Goal: Transaction & Acquisition: Obtain resource

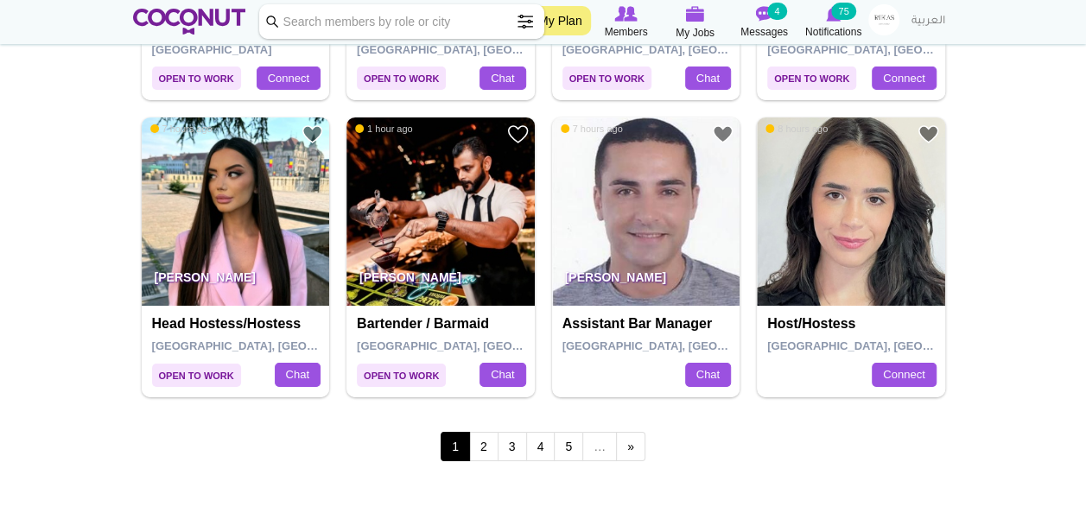
scroll to position [2961, 0]
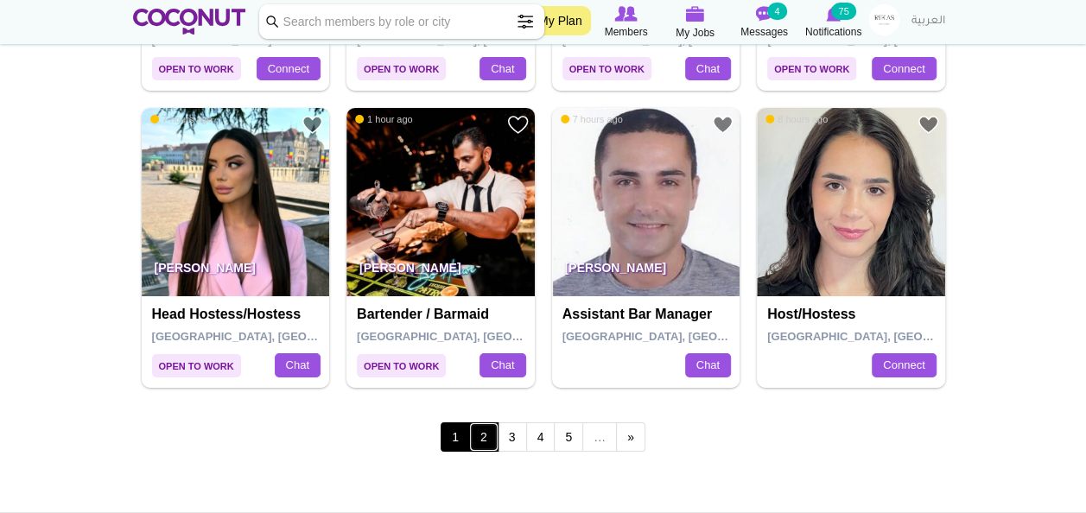
click at [489, 434] on link "2" at bounding box center [483, 436] width 29 height 29
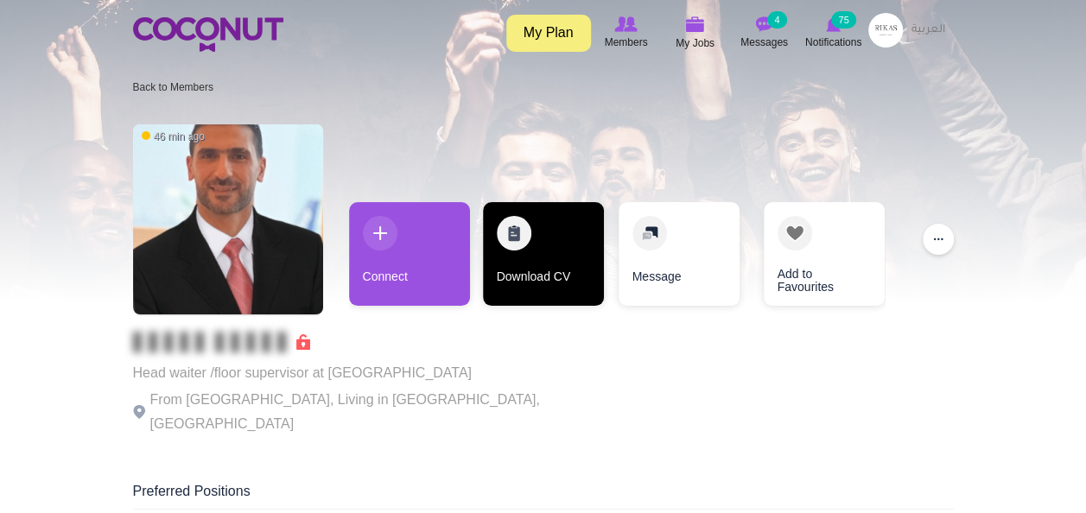
click at [558, 234] on link "Download CV" at bounding box center [543, 254] width 121 height 104
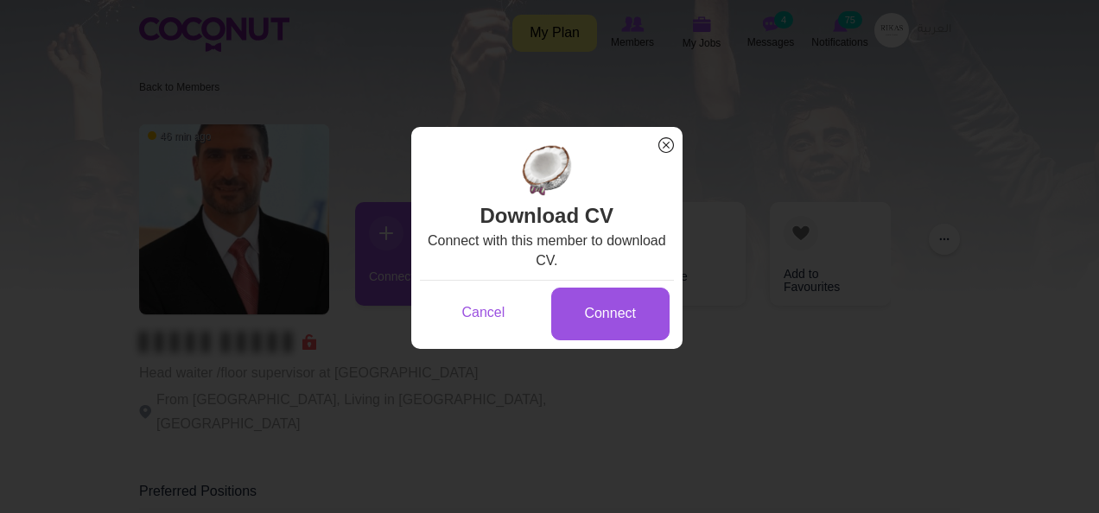
click at [665, 138] on span "x" at bounding box center [666, 145] width 22 height 22
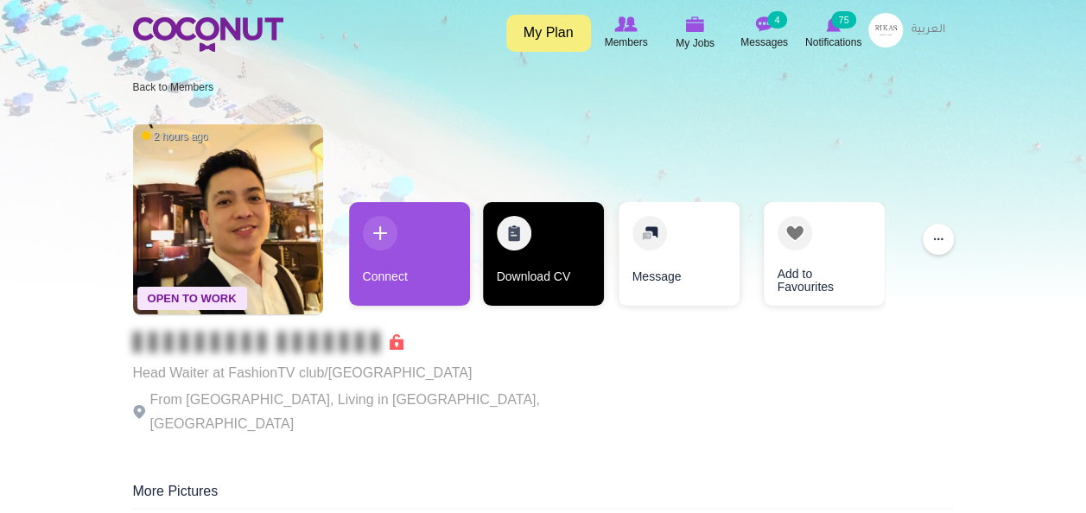
click at [521, 238] on link "Download CV" at bounding box center [543, 254] width 121 height 104
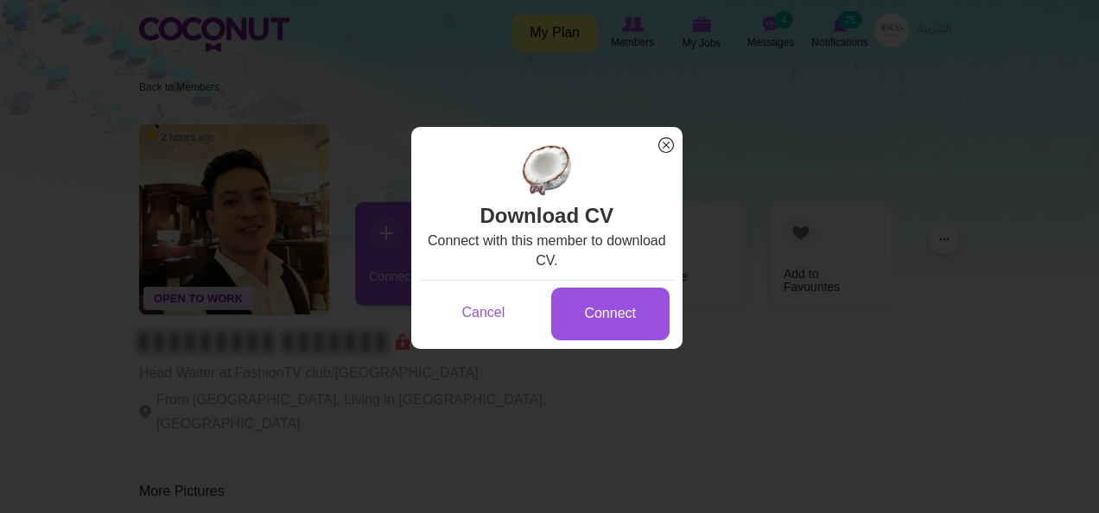
click at [673, 144] on span "x" at bounding box center [666, 145] width 22 height 22
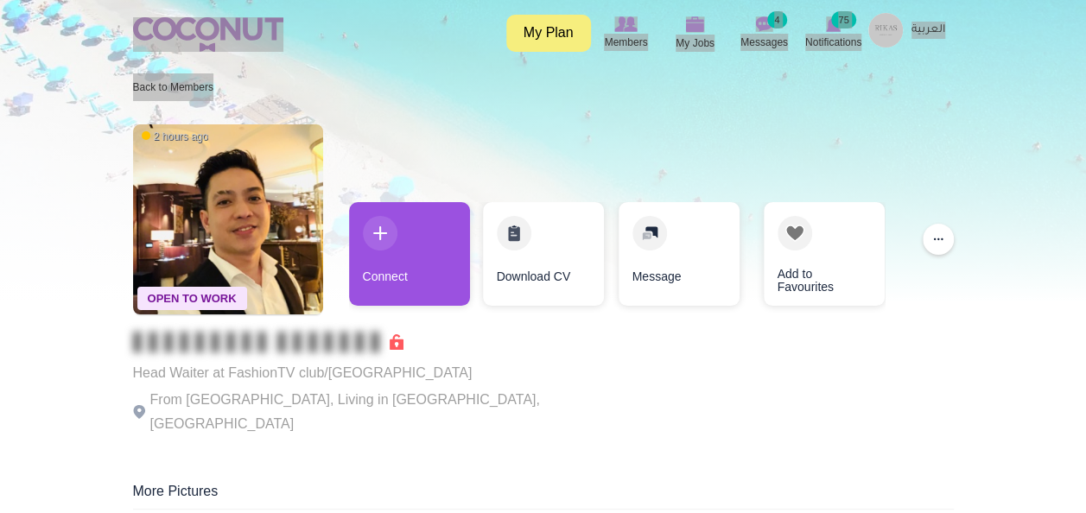
drag, startPoint x: 0, startPoint y: 200, endPoint x: 250, endPoint y: 22, distance: 307.8
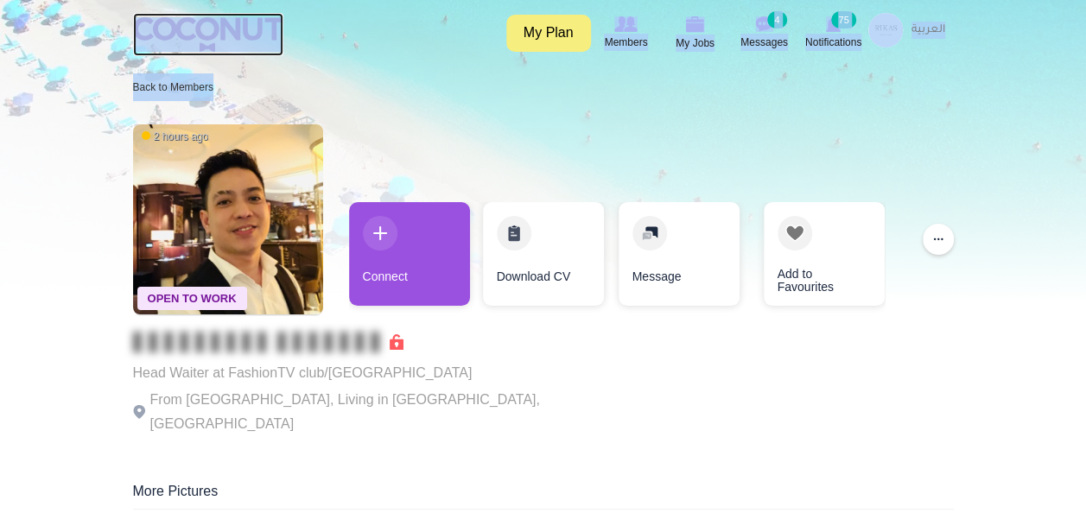
click at [250, 22] on img at bounding box center [208, 34] width 150 height 35
click at [54, 83] on div at bounding box center [543, 151] width 1086 height 302
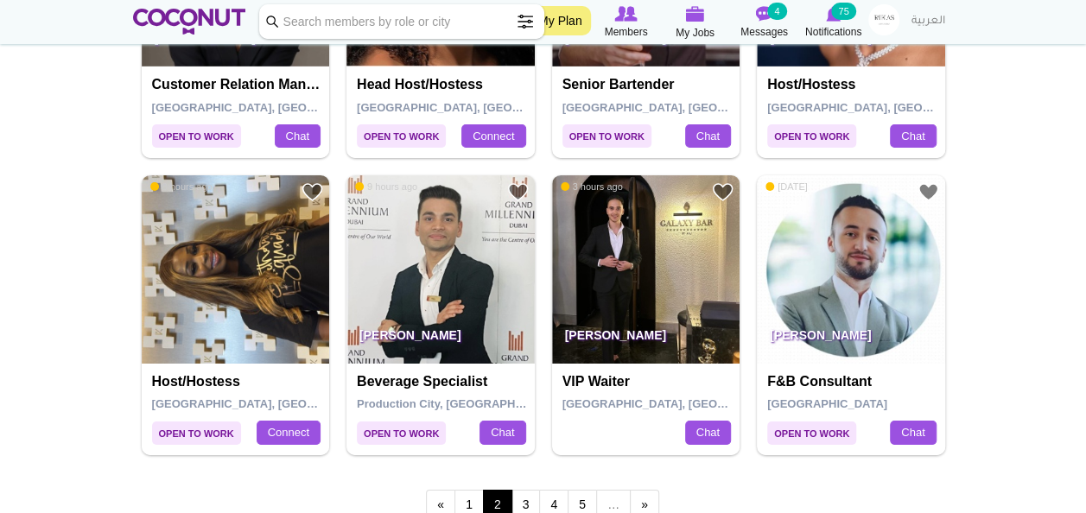
scroll to position [2913, 0]
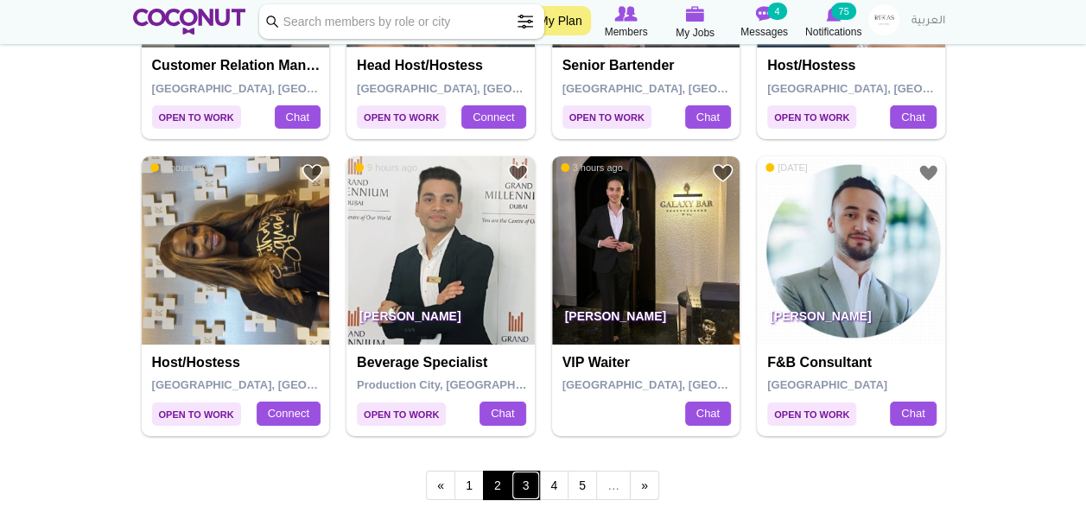
click at [523, 478] on link "3" at bounding box center [525, 485] width 29 height 29
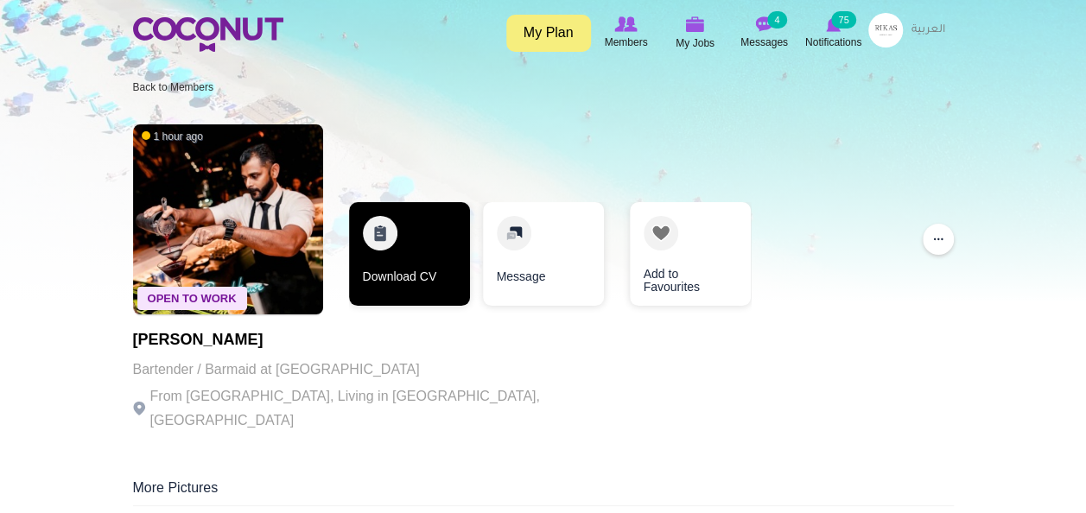
click at [370, 219] on link "Download CV" at bounding box center [409, 254] width 121 height 104
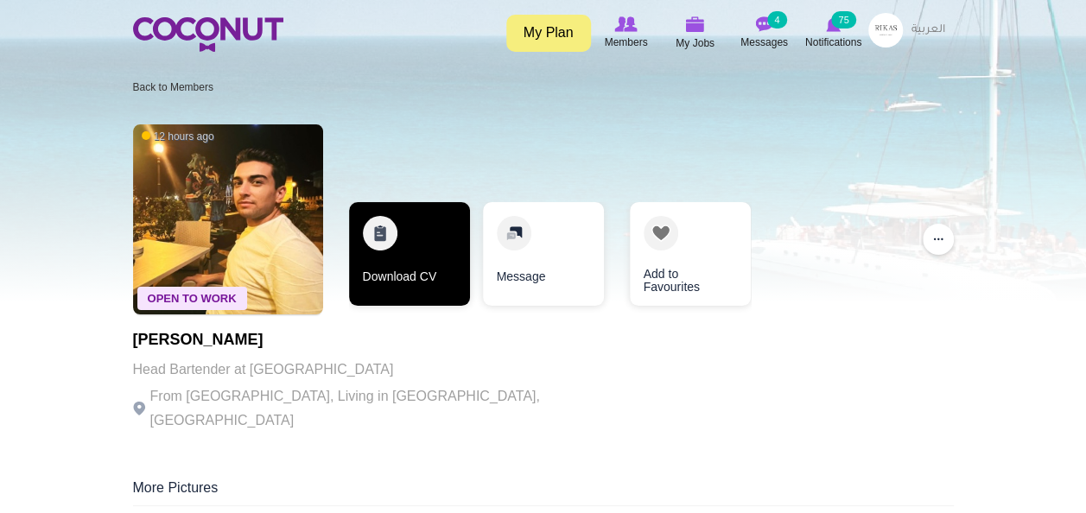
click at [415, 235] on link "Download CV" at bounding box center [409, 254] width 121 height 104
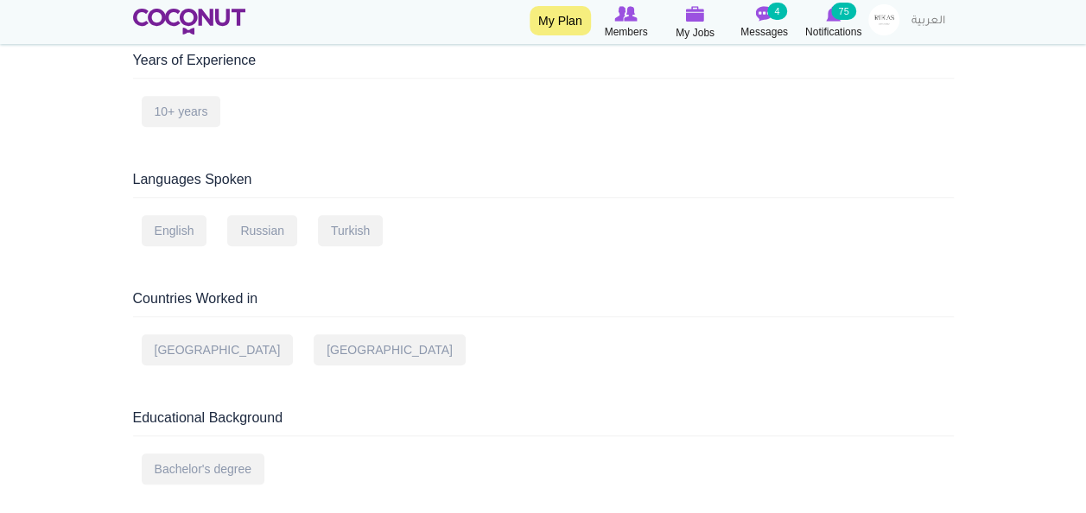
scroll to position [734, 0]
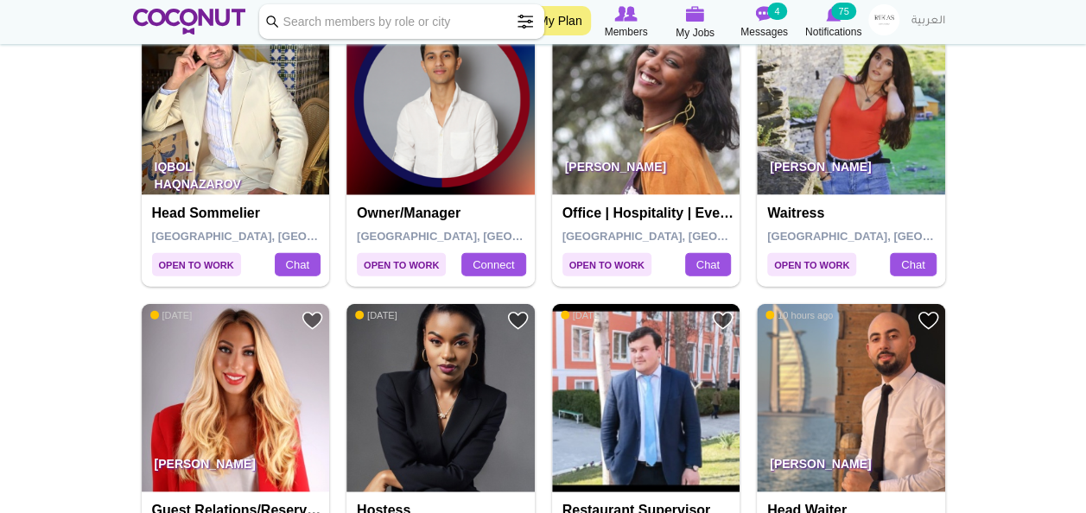
scroll to position [1853, 0]
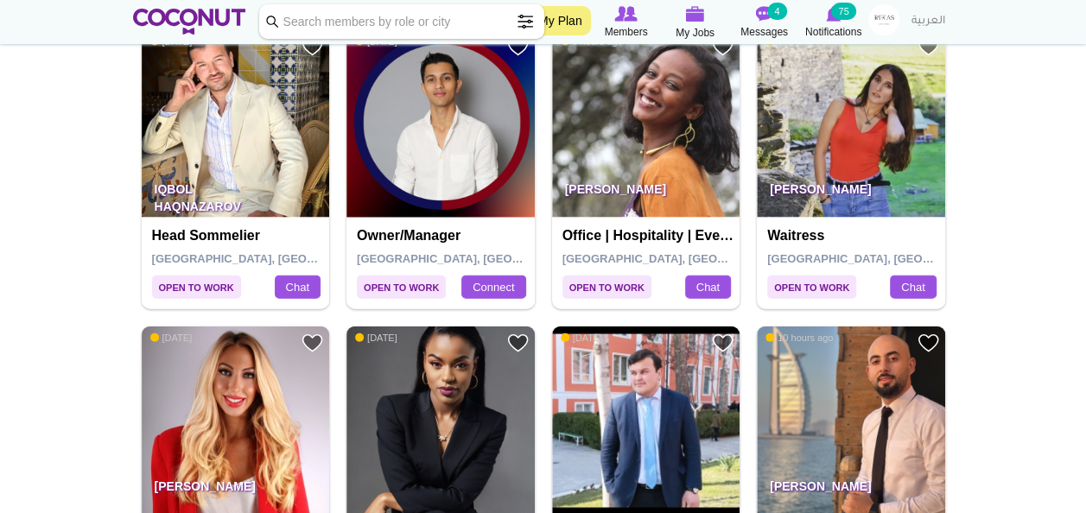
click at [874, 114] on img at bounding box center [851, 124] width 188 height 188
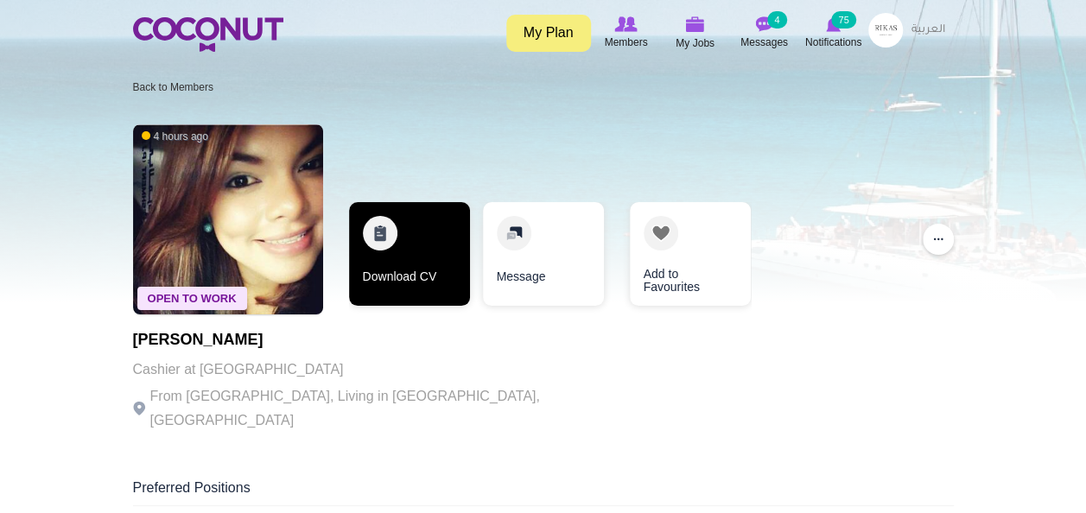
click at [399, 226] on link "Download CV" at bounding box center [409, 254] width 121 height 104
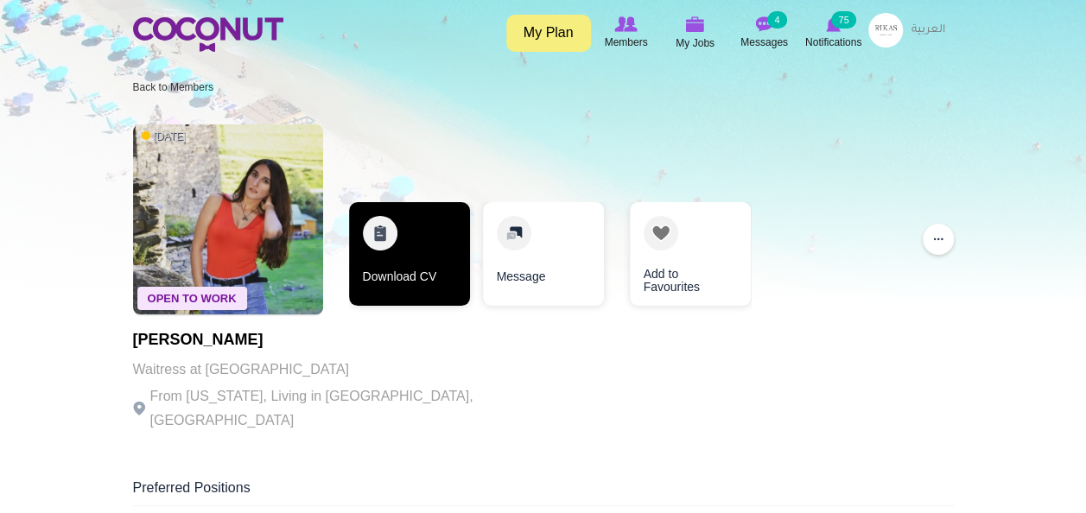
click at [394, 221] on link "Download CV" at bounding box center [409, 254] width 121 height 104
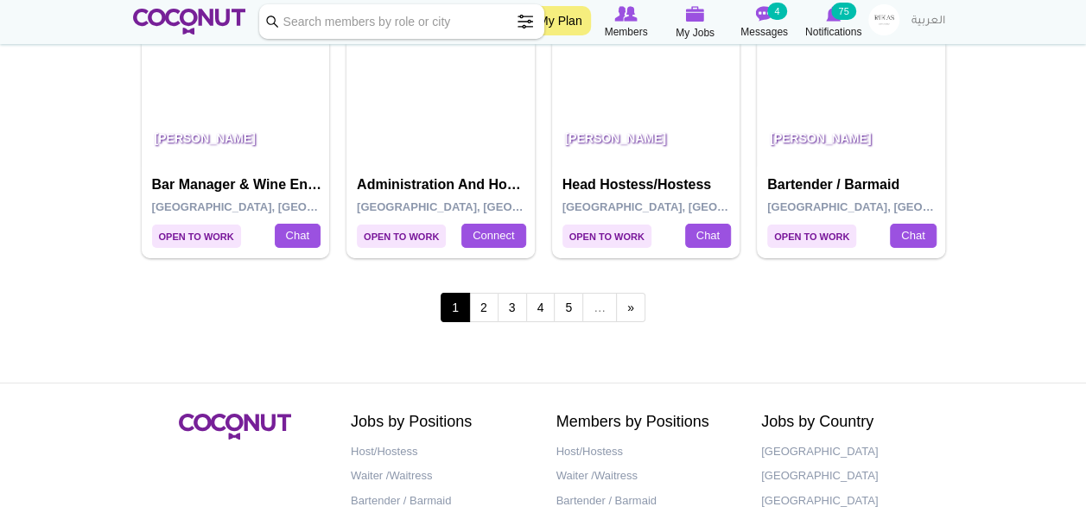
scroll to position [3195, 0]
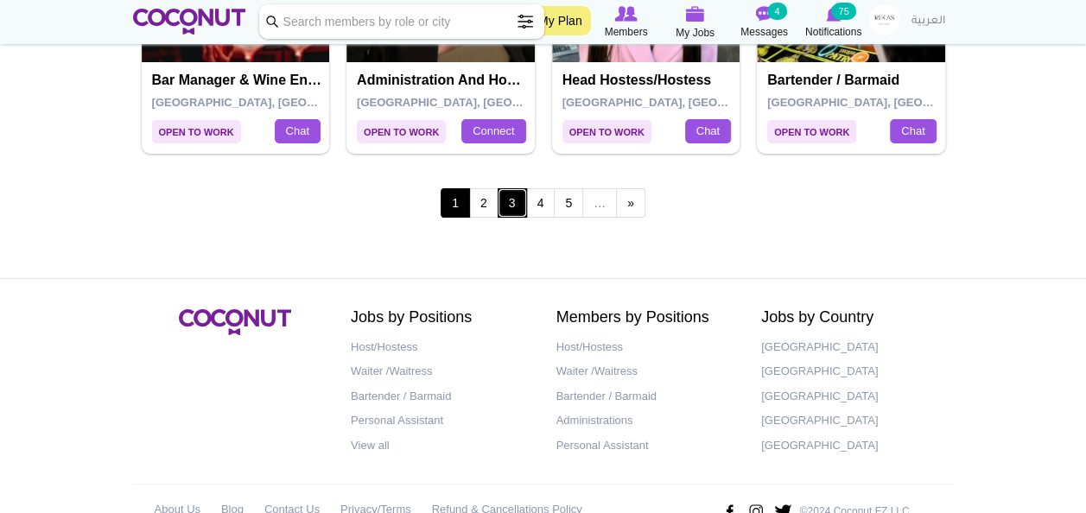
click at [511, 193] on link "3" at bounding box center [512, 202] width 29 height 29
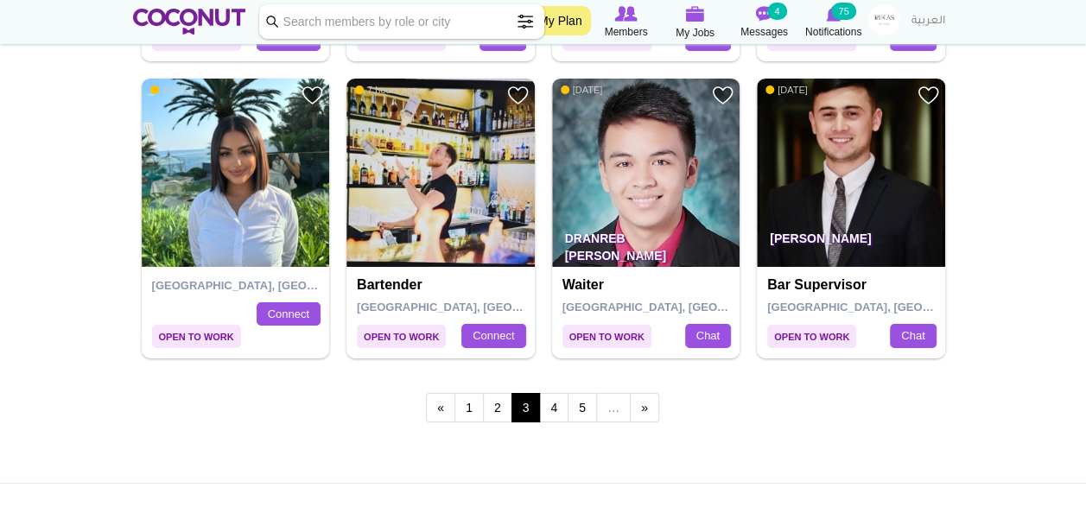
scroll to position [2985, 0]
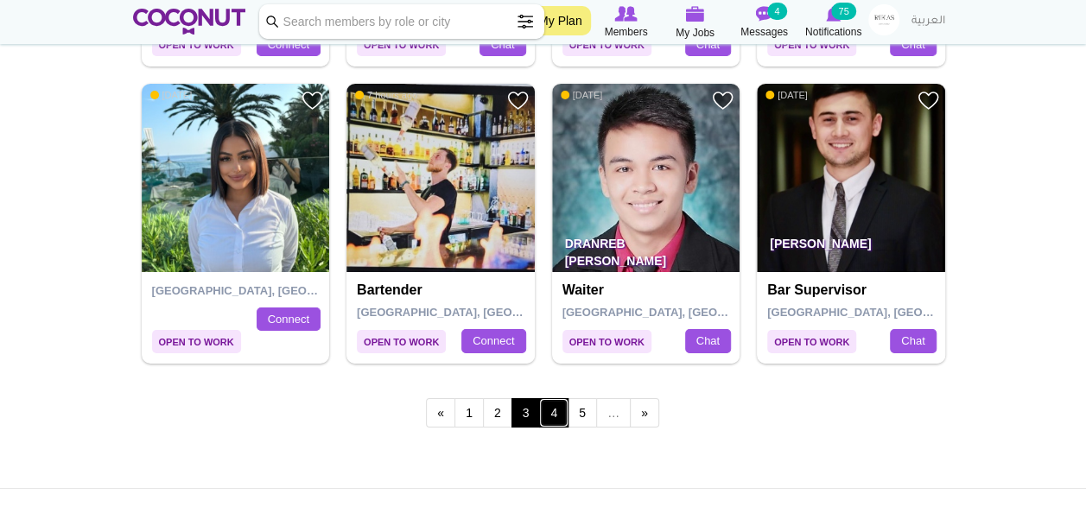
click at [549, 403] on link "4" at bounding box center [553, 412] width 29 height 29
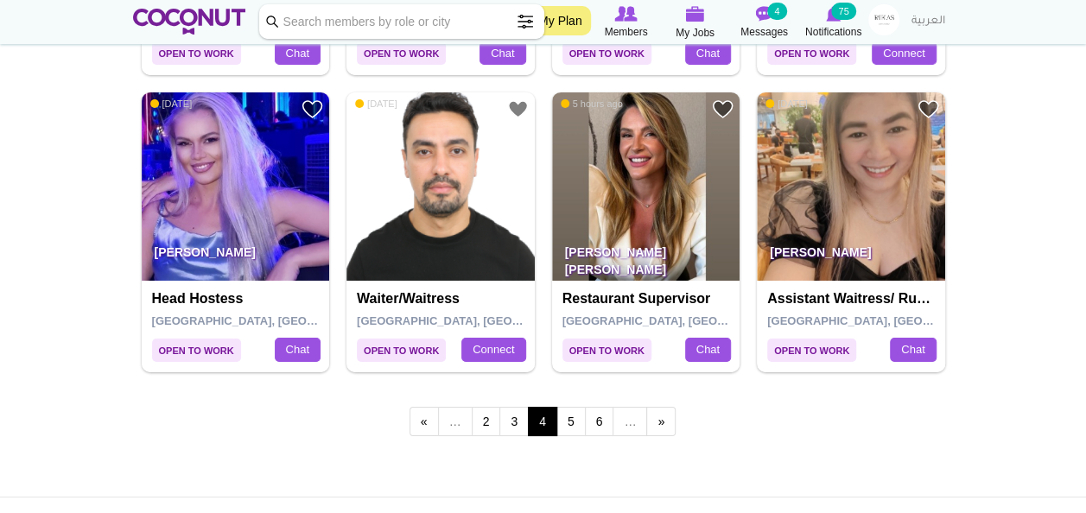
scroll to position [2971, 0]
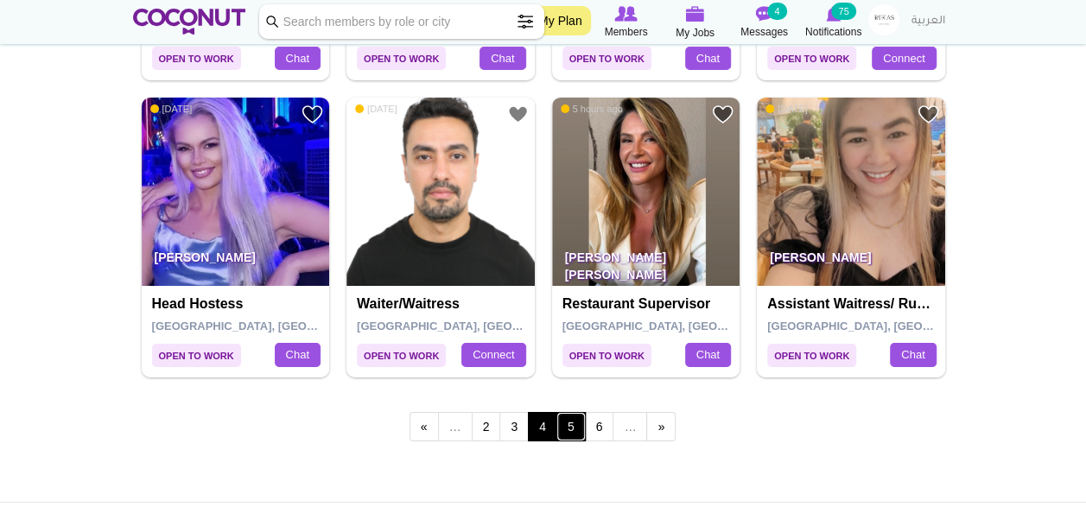
click at [563, 428] on link "5" at bounding box center [570, 426] width 29 height 29
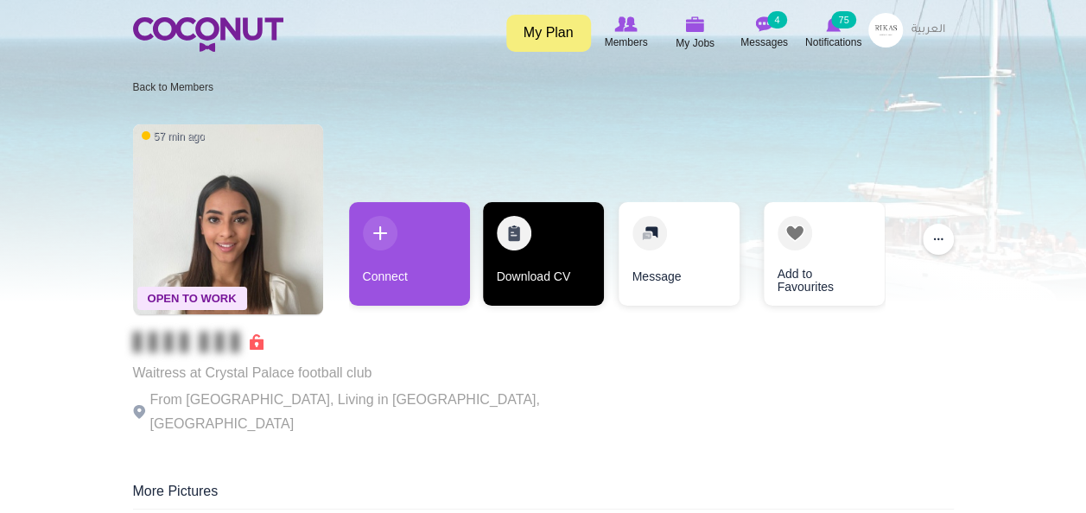
click at [504, 269] on link "Download CV" at bounding box center [543, 254] width 121 height 104
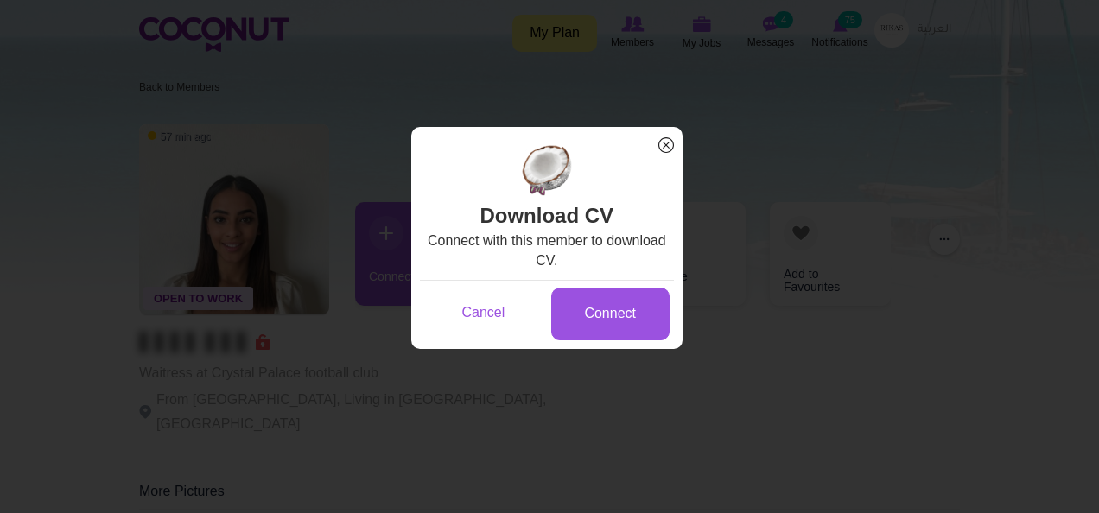
click at [669, 142] on span "x" at bounding box center [666, 145] width 22 height 22
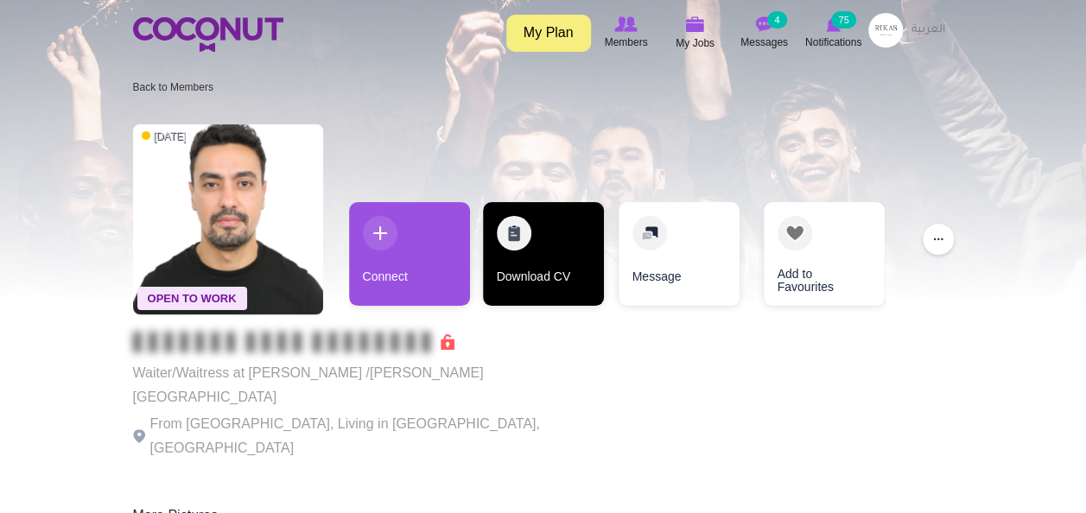
click at [532, 235] on link "Download CV" at bounding box center [543, 254] width 121 height 104
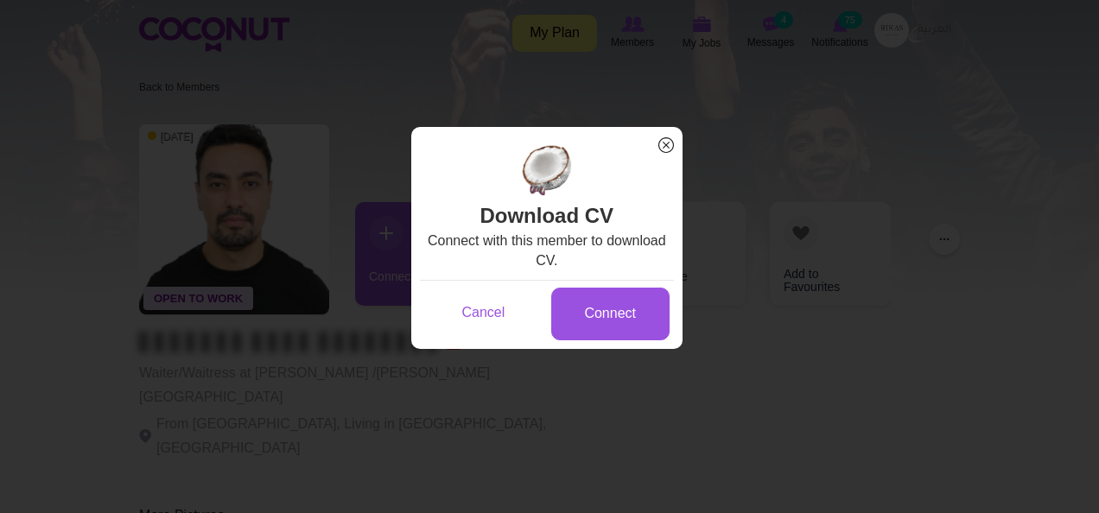
click at [662, 145] on span "x" at bounding box center [666, 145] width 22 height 22
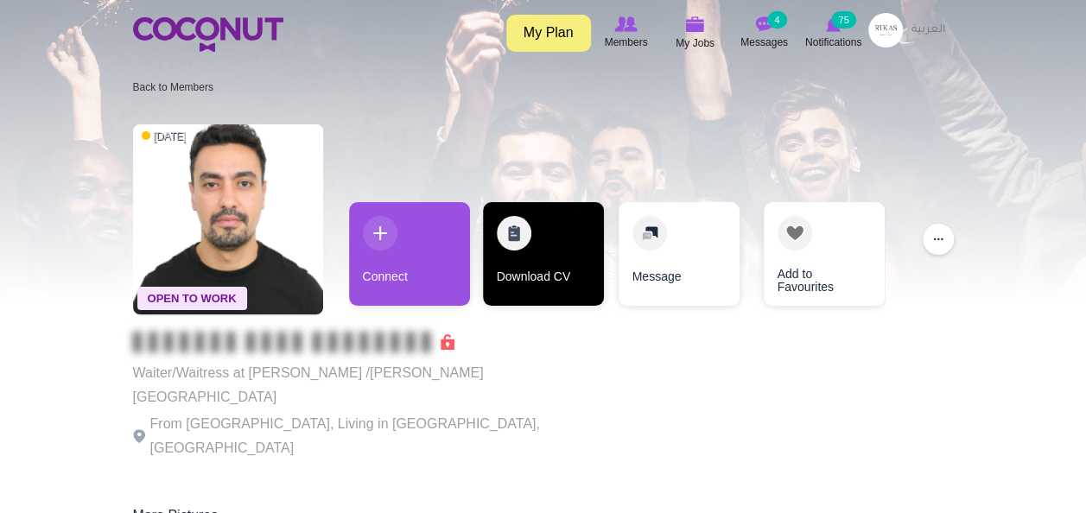
click at [531, 261] on link "Download CV" at bounding box center [543, 254] width 121 height 104
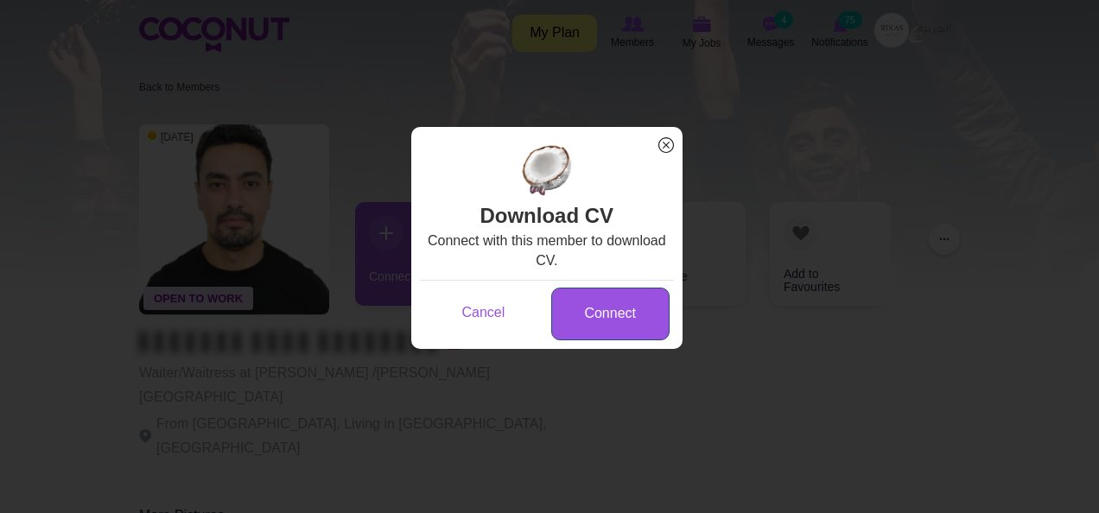
click at [595, 294] on link "Connect" at bounding box center [610, 314] width 118 height 53
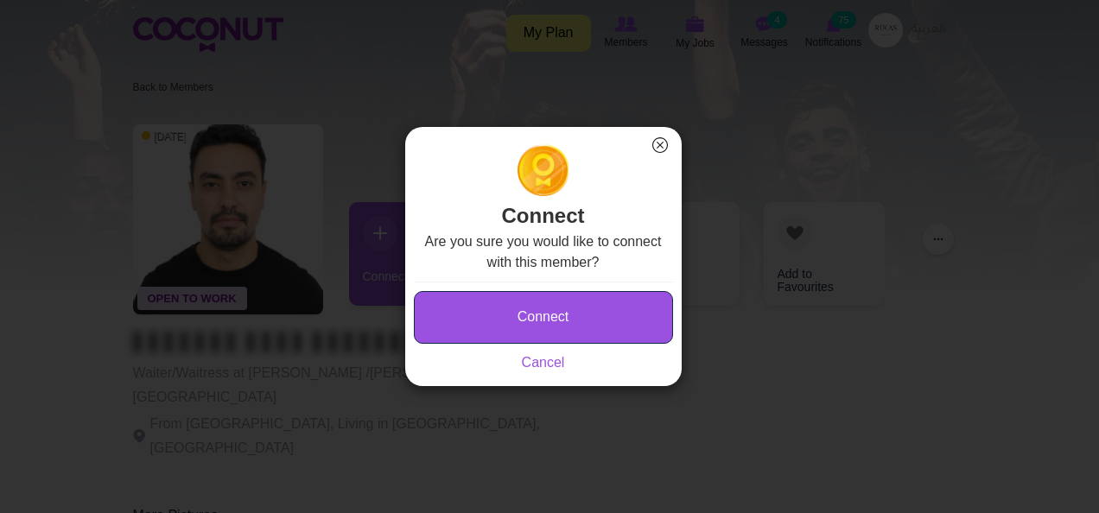
click at [595, 294] on button "Connect" at bounding box center [543, 317] width 259 height 53
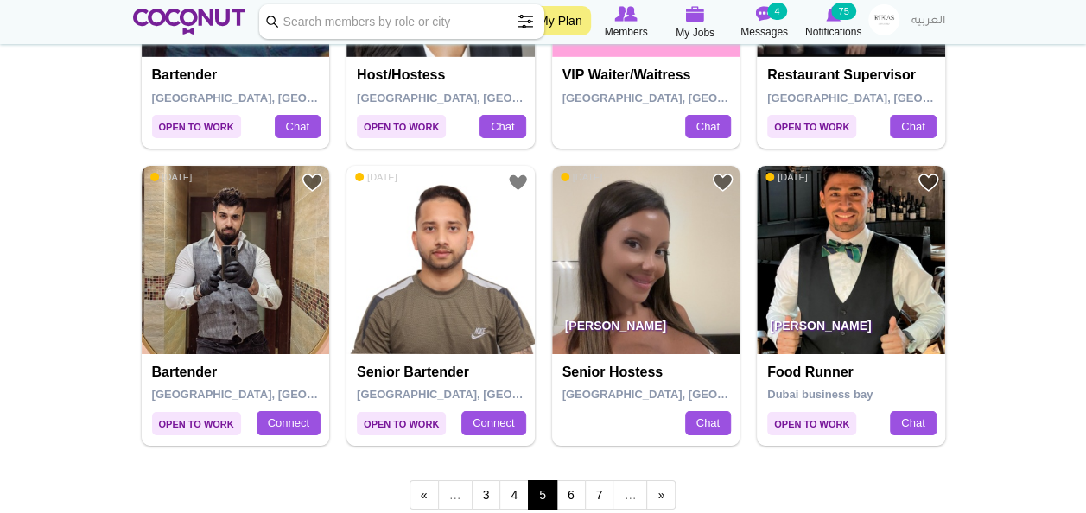
scroll to position [2945, 0]
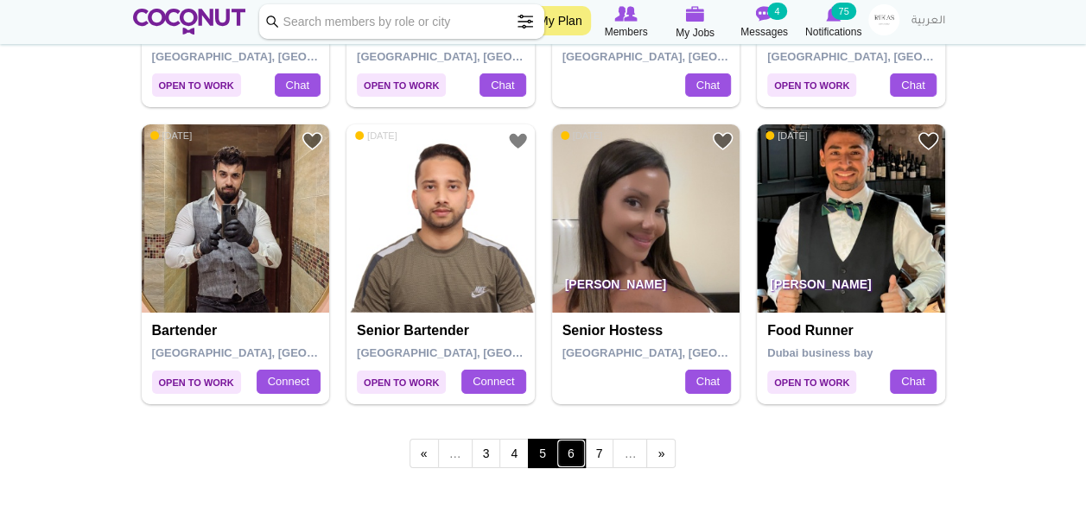
click at [567, 449] on link "6" at bounding box center [570, 453] width 29 height 29
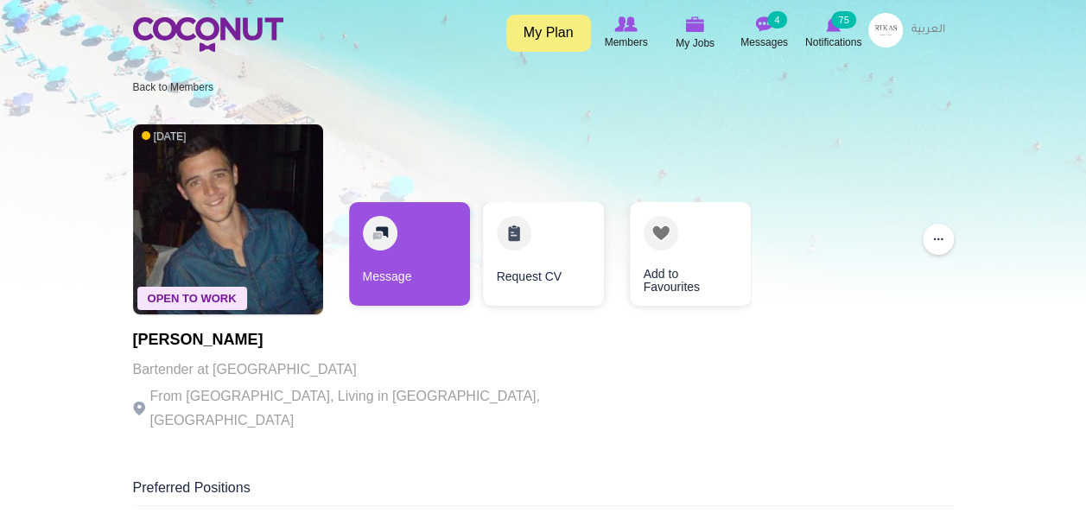
drag, startPoint x: 1062, startPoint y: 156, endPoint x: 1043, endPoint y: 265, distance: 110.3
click at [1043, 265] on div at bounding box center [543, 151] width 1086 height 302
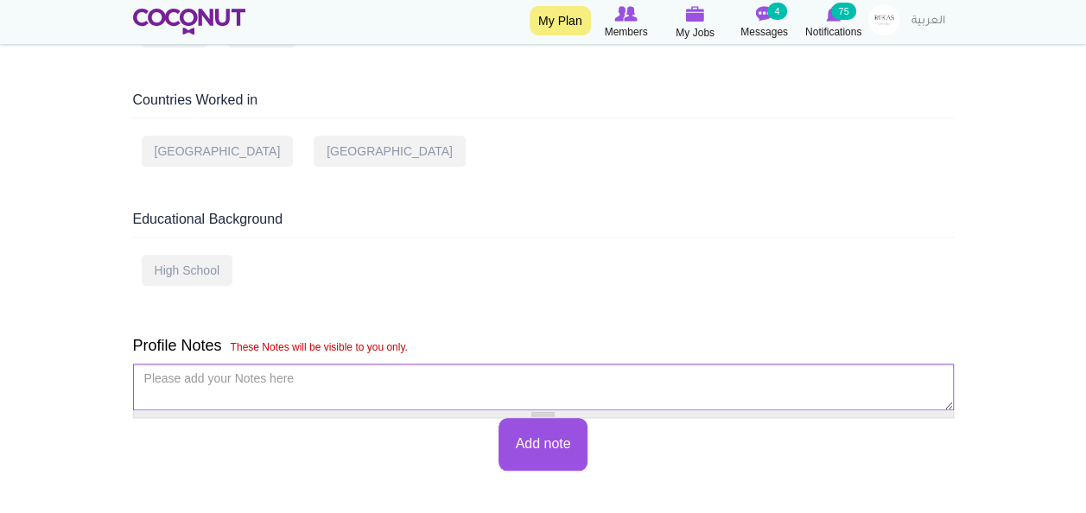
scroll to position [758, 0]
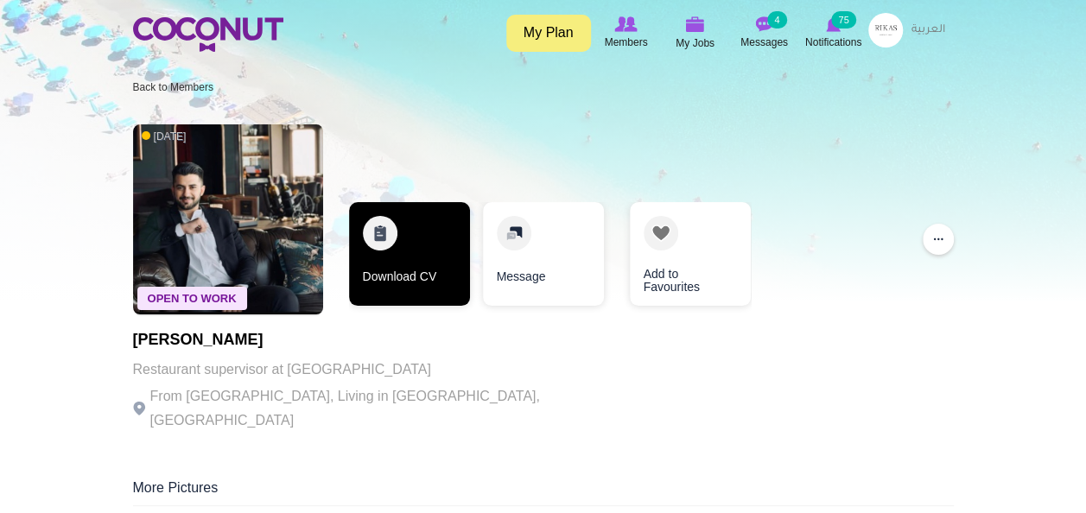
click at [389, 249] on link "Download CV" at bounding box center [409, 254] width 121 height 104
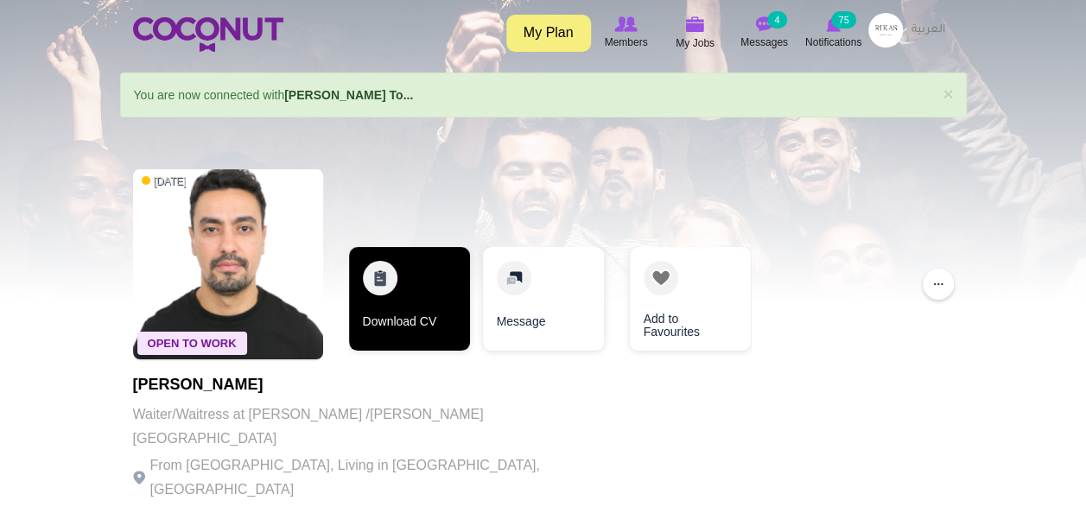
click at [437, 318] on link "Download CV" at bounding box center [409, 299] width 121 height 104
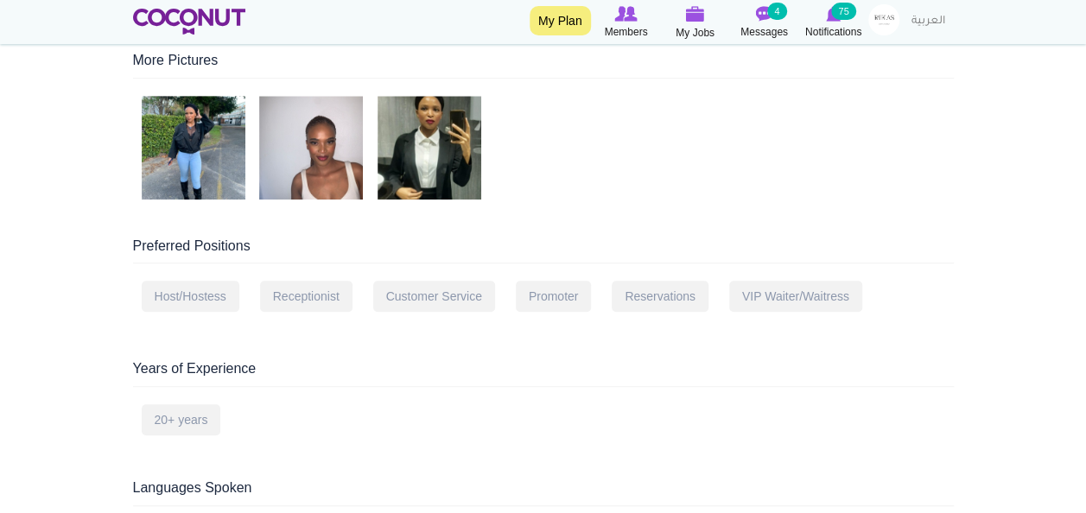
scroll to position [417, 0]
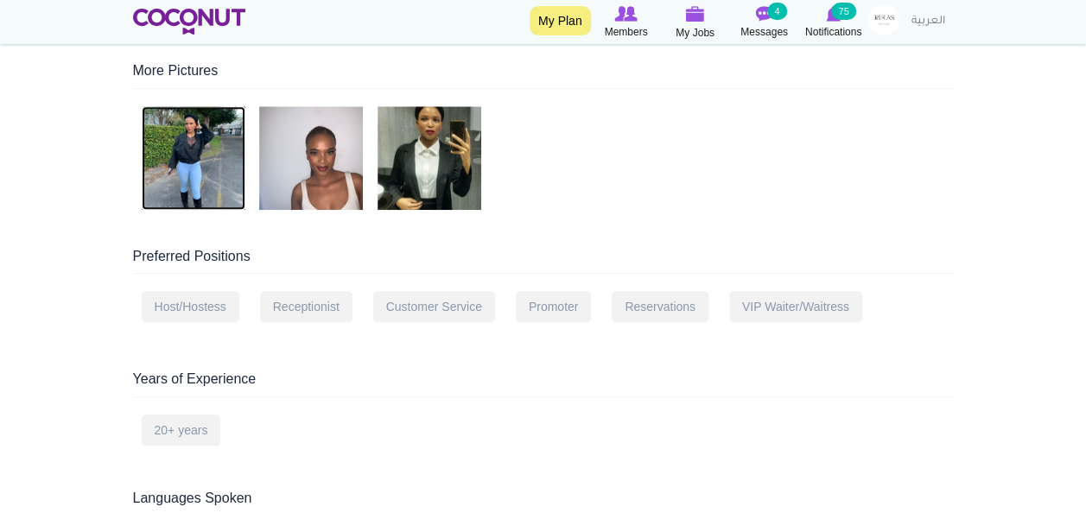
click at [194, 126] on img at bounding box center [194, 158] width 104 height 104
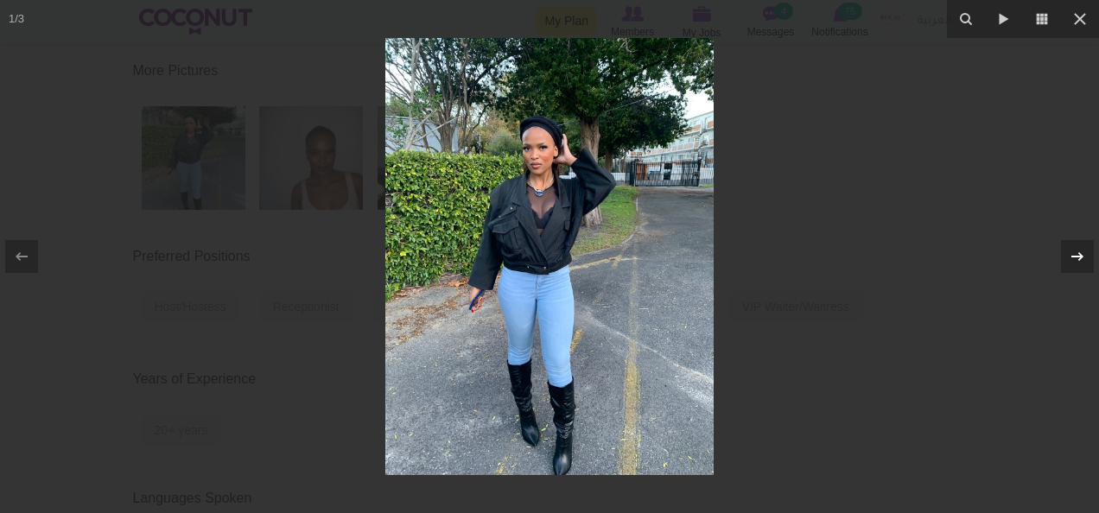
click at [1077, 248] on icon at bounding box center [1077, 256] width 21 height 21
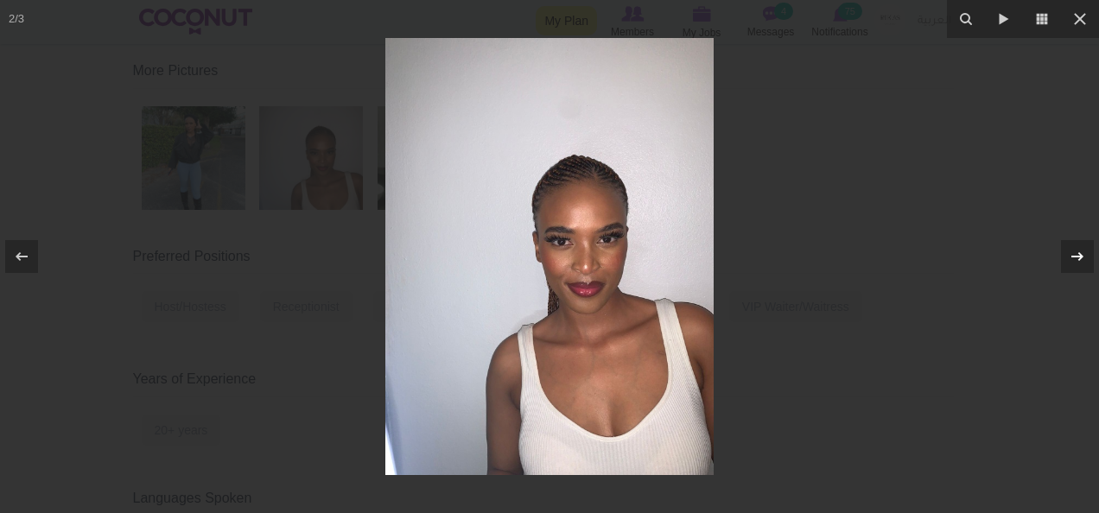
click at [1075, 252] on icon at bounding box center [1077, 256] width 21 height 21
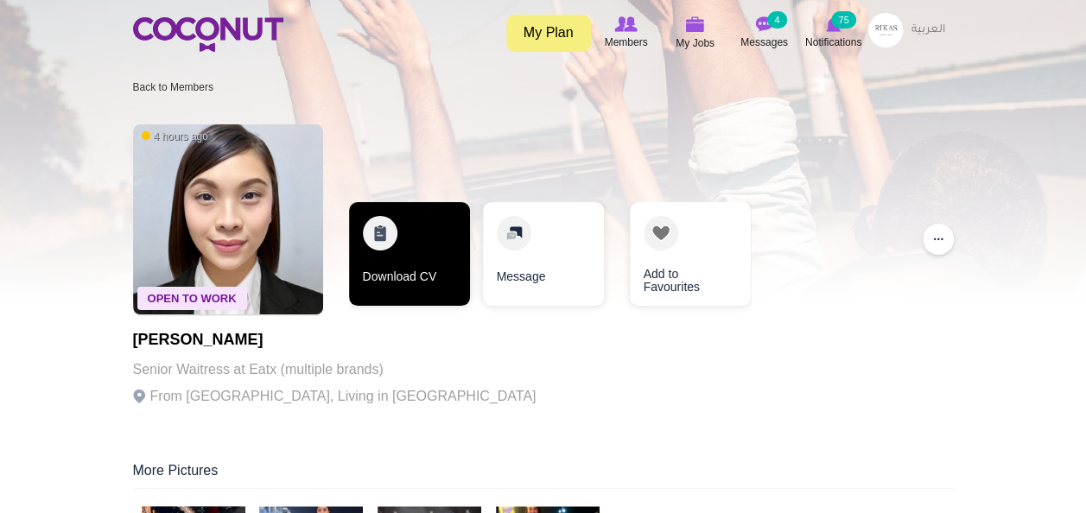
click at [394, 243] on link "Download CV" at bounding box center [409, 254] width 121 height 104
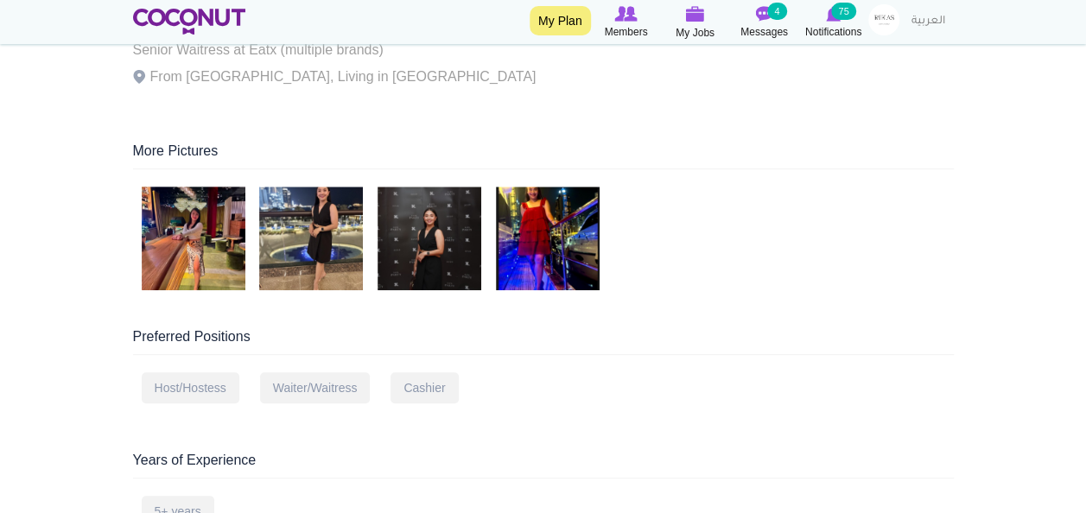
scroll to position [351, 0]
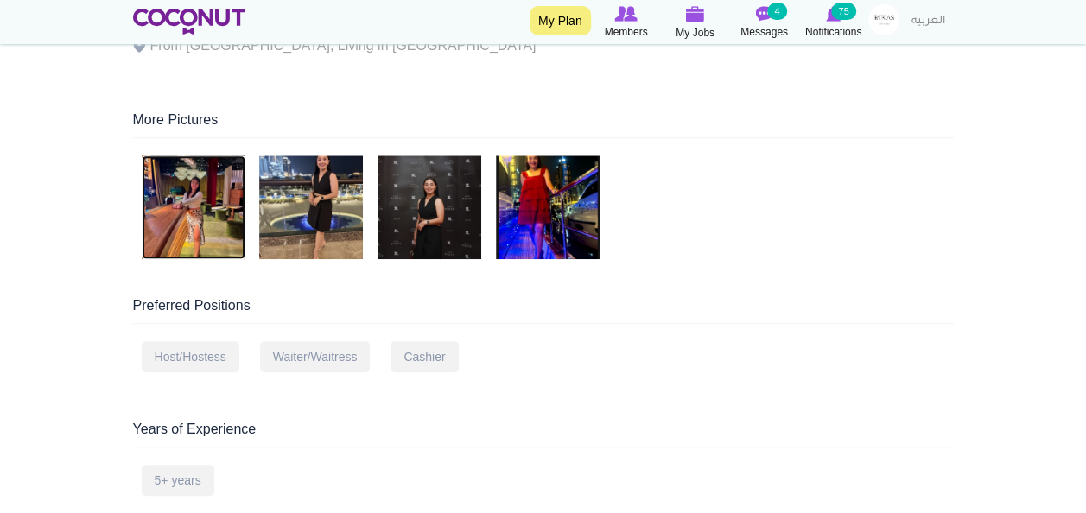
click at [174, 181] on img at bounding box center [194, 207] width 104 height 104
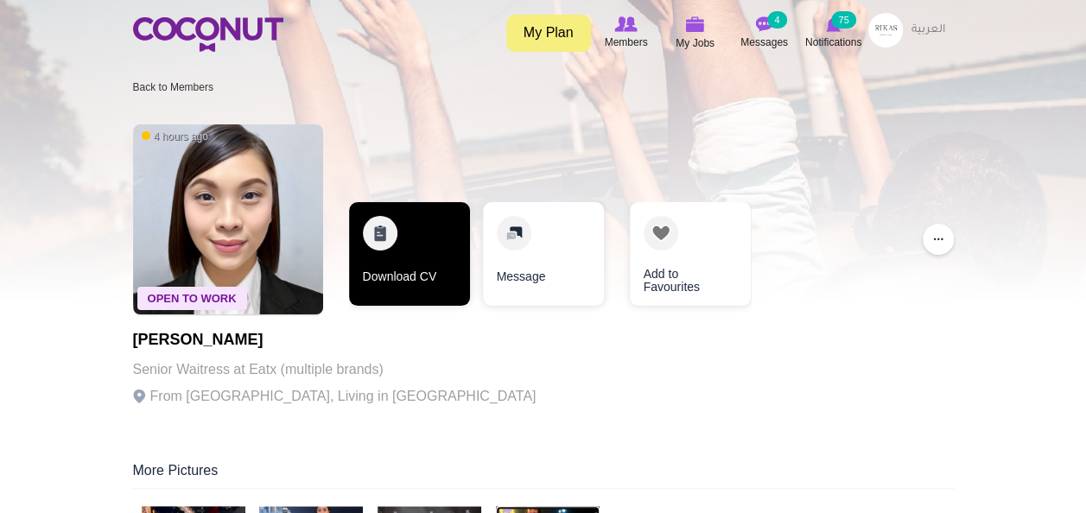
click at [393, 269] on link "Download CV" at bounding box center [409, 254] width 121 height 104
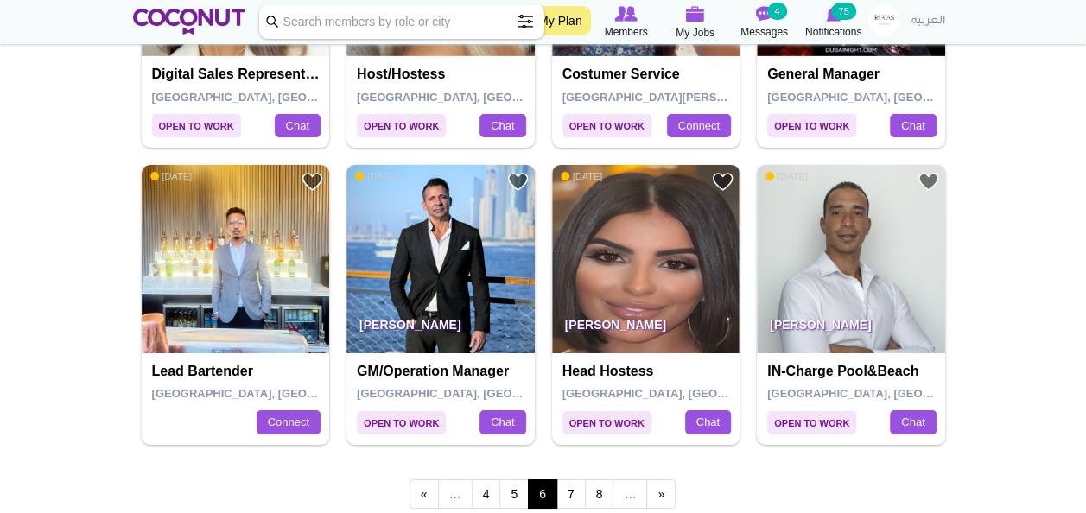
scroll to position [2926, 0]
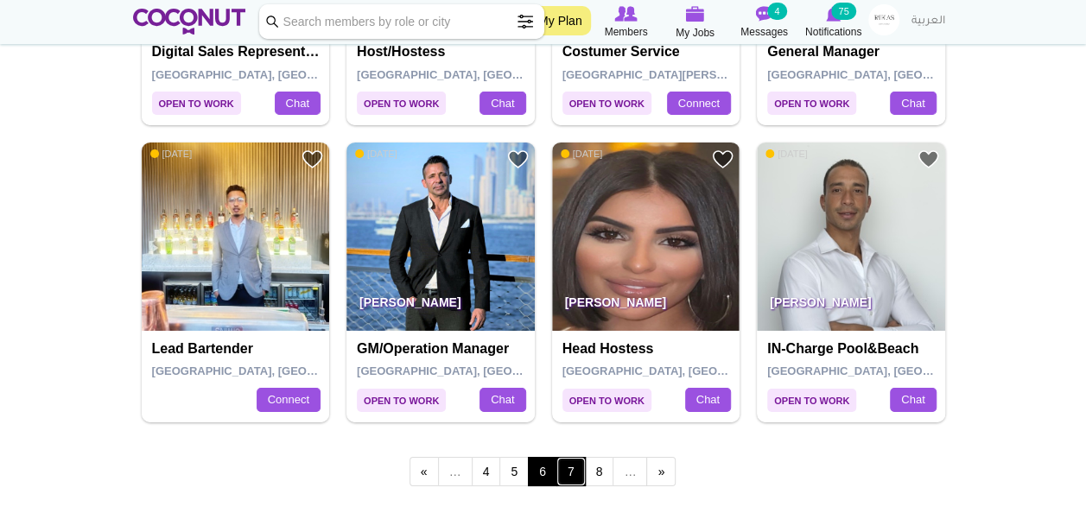
click at [565, 467] on link "7" at bounding box center [570, 471] width 29 height 29
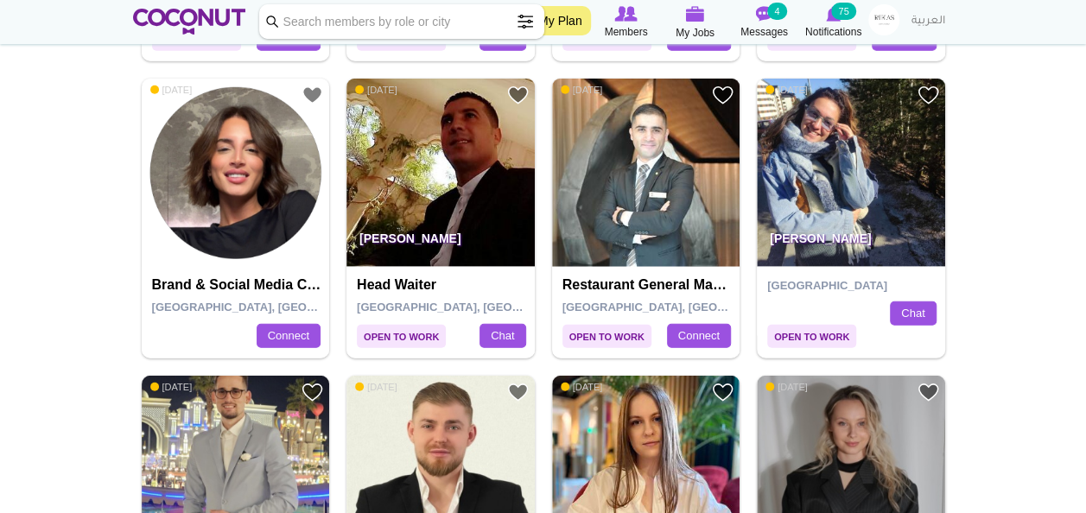
scroll to position [2106, 0]
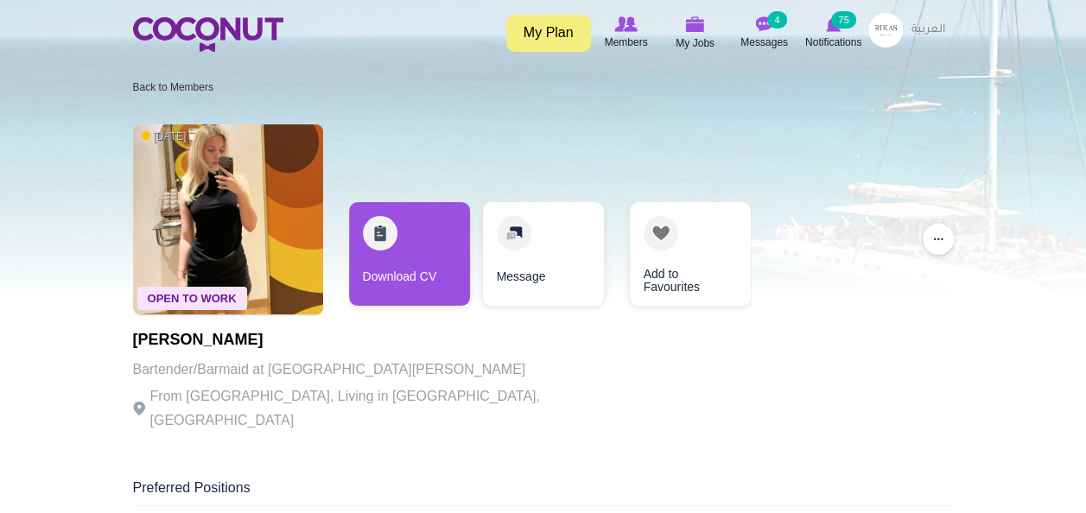
click at [384, 248] on link "Download CV" at bounding box center [409, 254] width 121 height 104
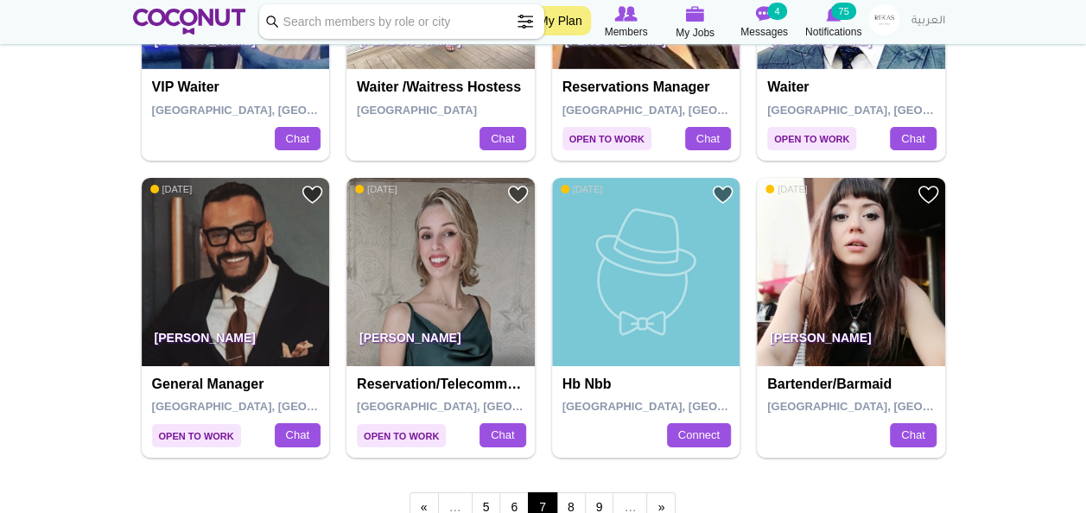
scroll to position [2951, 0]
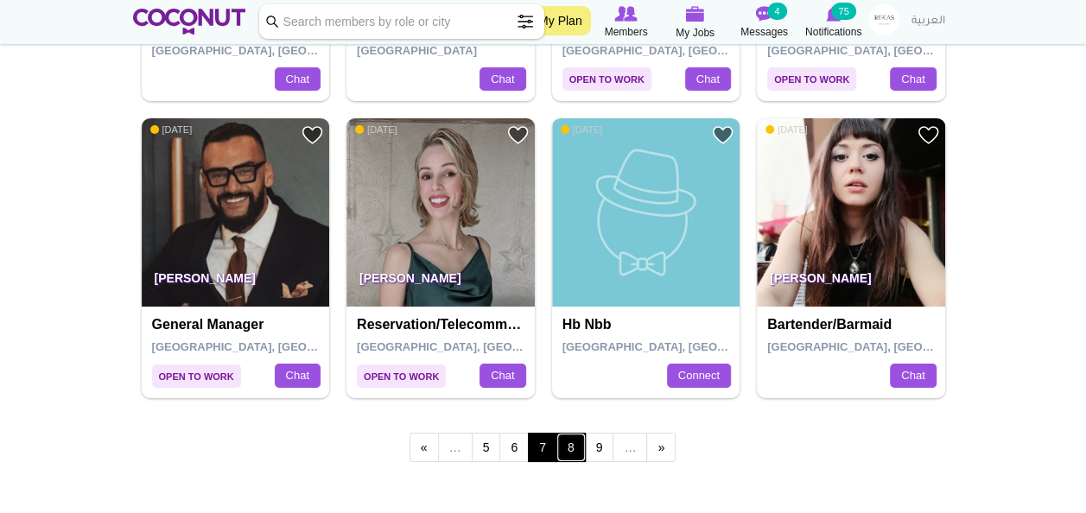
click at [567, 440] on link "8" at bounding box center [570, 447] width 29 height 29
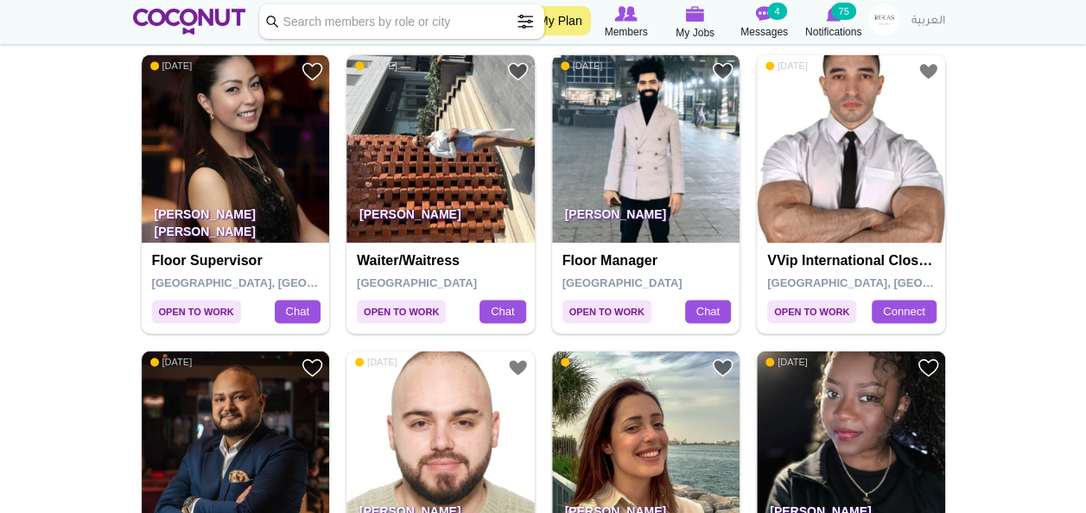
scroll to position [1271, 0]
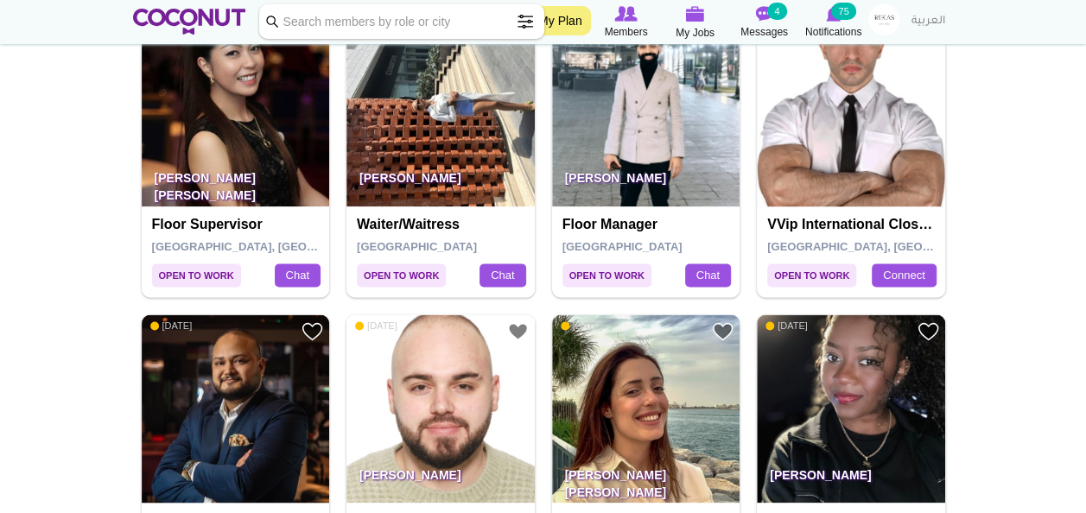
drag, startPoint x: 391, startPoint y: 219, endPoint x: 389, endPoint y: 142, distance: 77.8
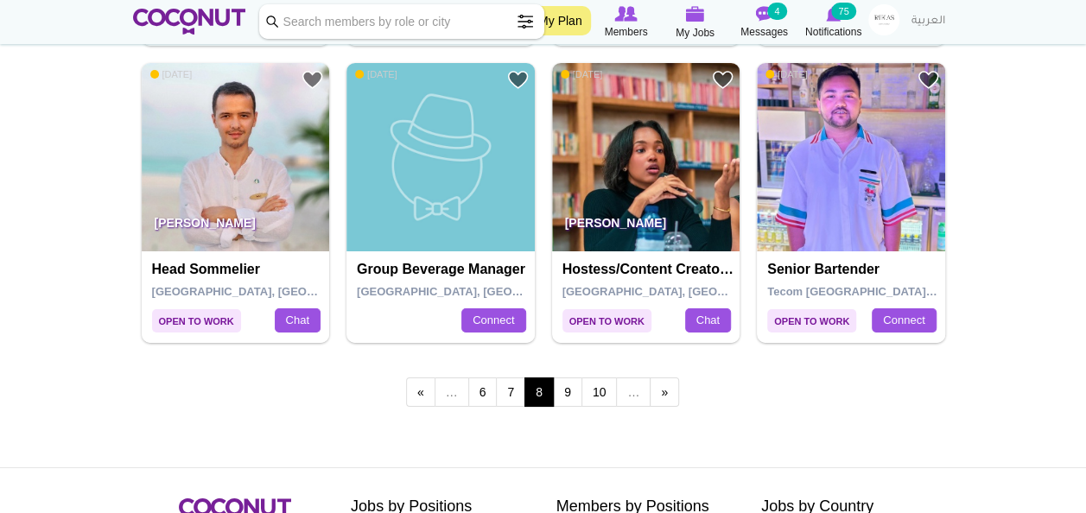
scroll to position [3020, 0]
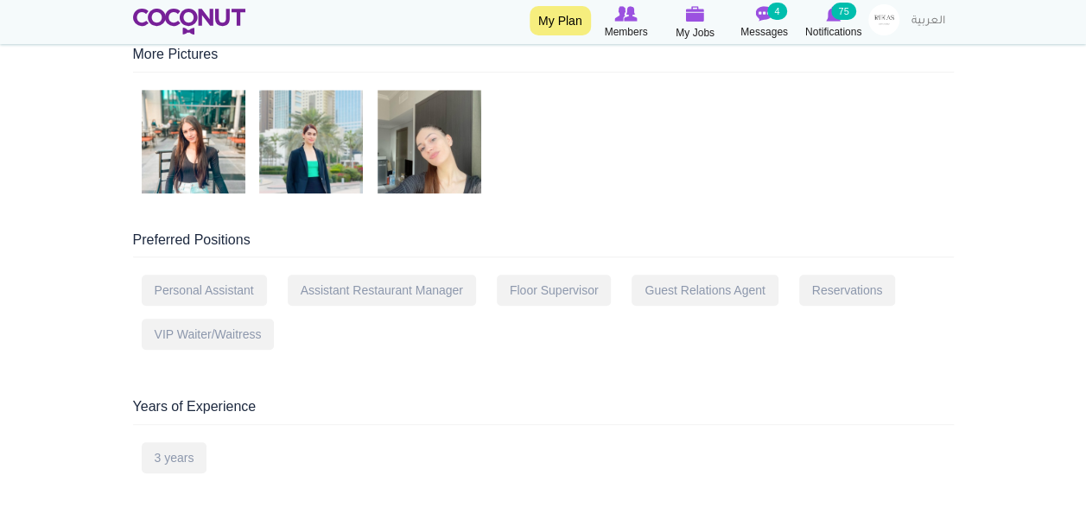
scroll to position [453, 0]
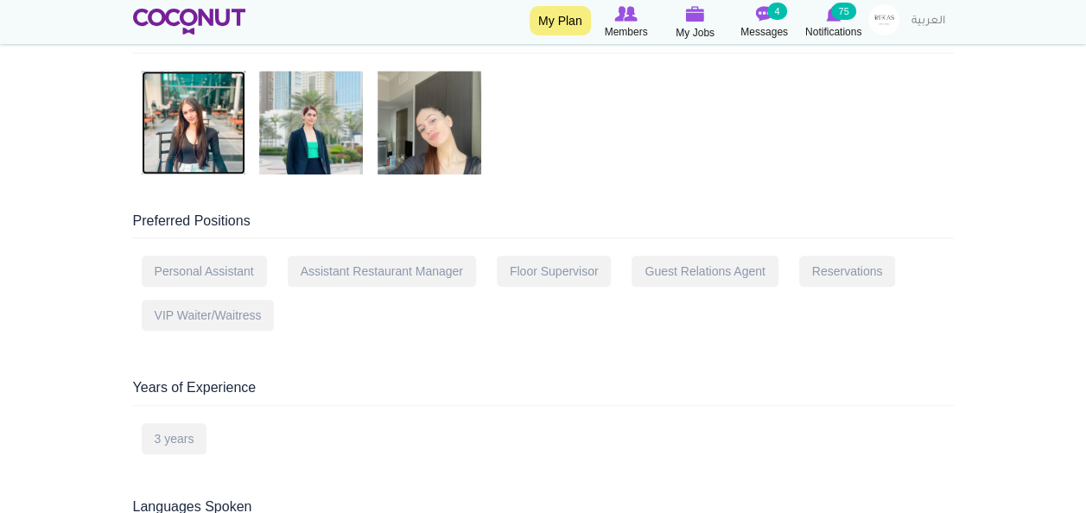
click at [168, 98] on img at bounding box center [194, 123] width 104 height 104
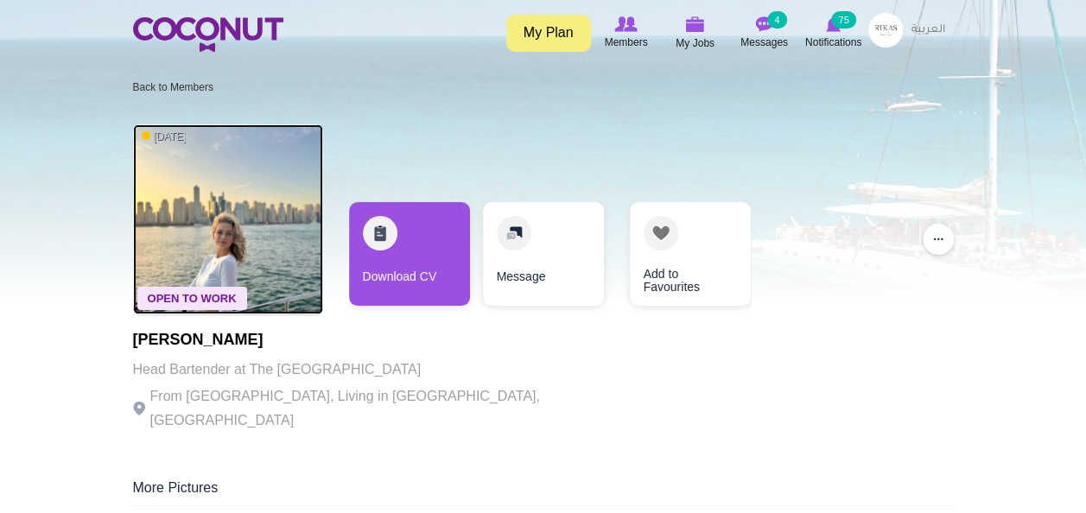
click at [240, 240] on img at bounding box center [228, 219] width 190 height 190
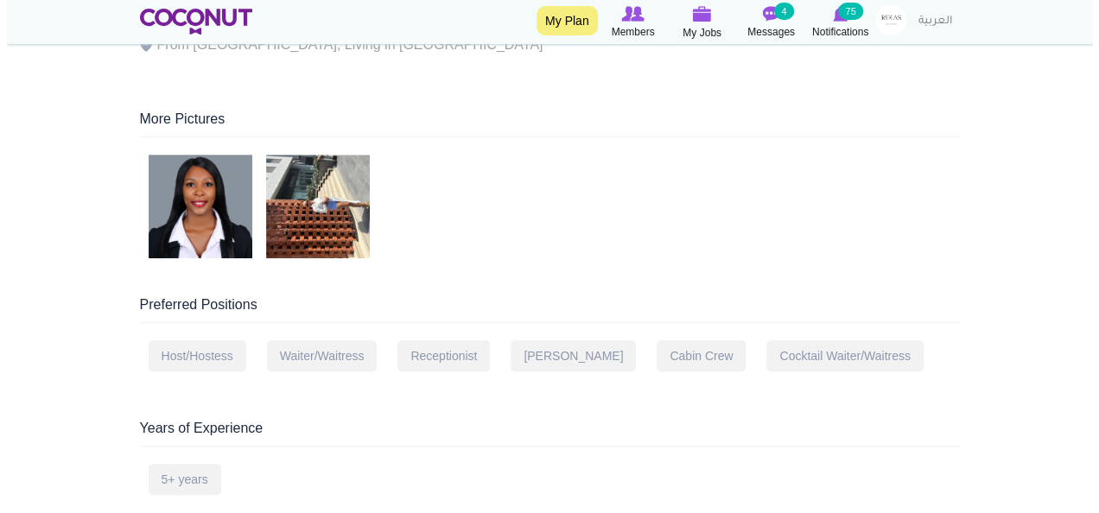
scroll to position [279, 0]
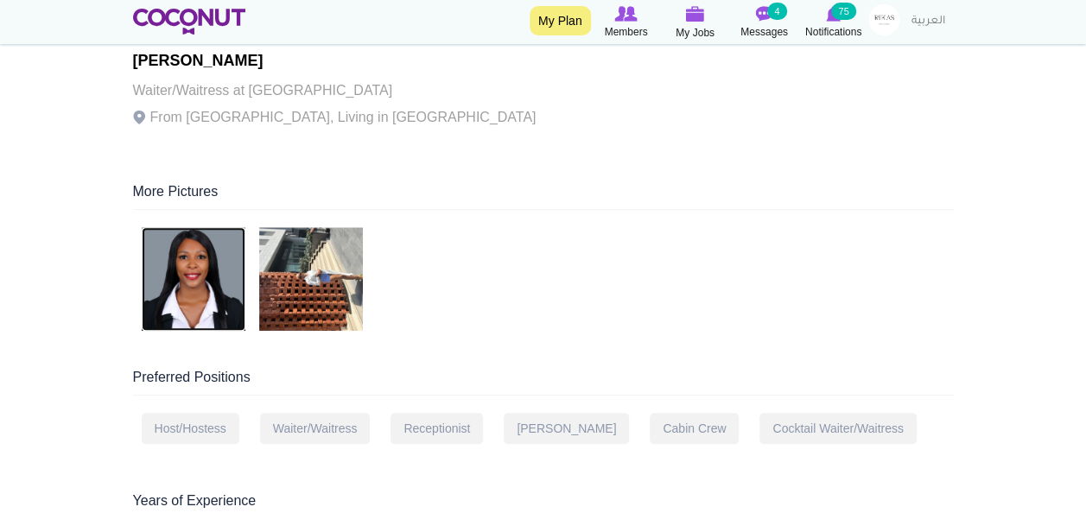
click at [187, 264] on img at bounding box center [194, 279] width 104 height 104
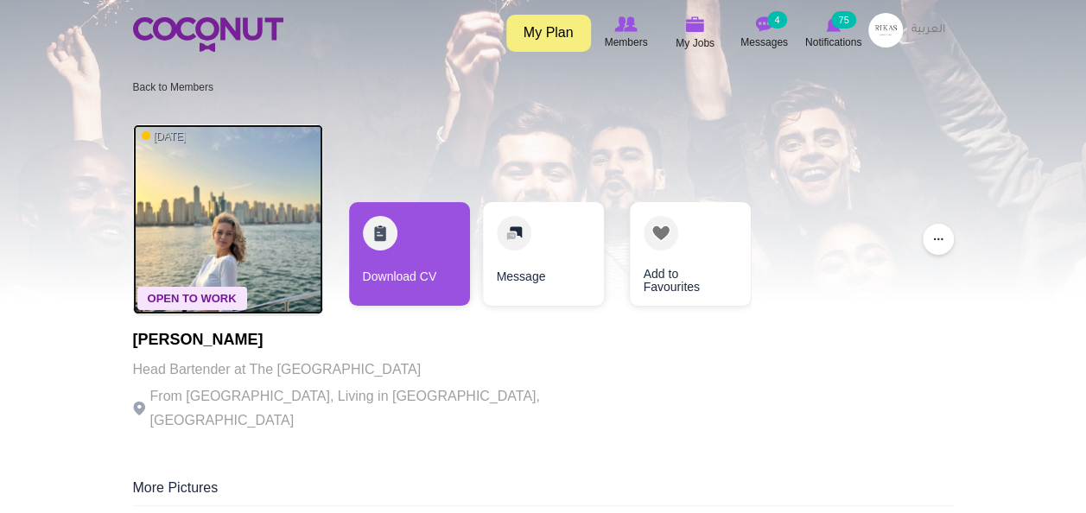
click at [240, 240] on img at bounding box center [228, 219] width 190 height 190
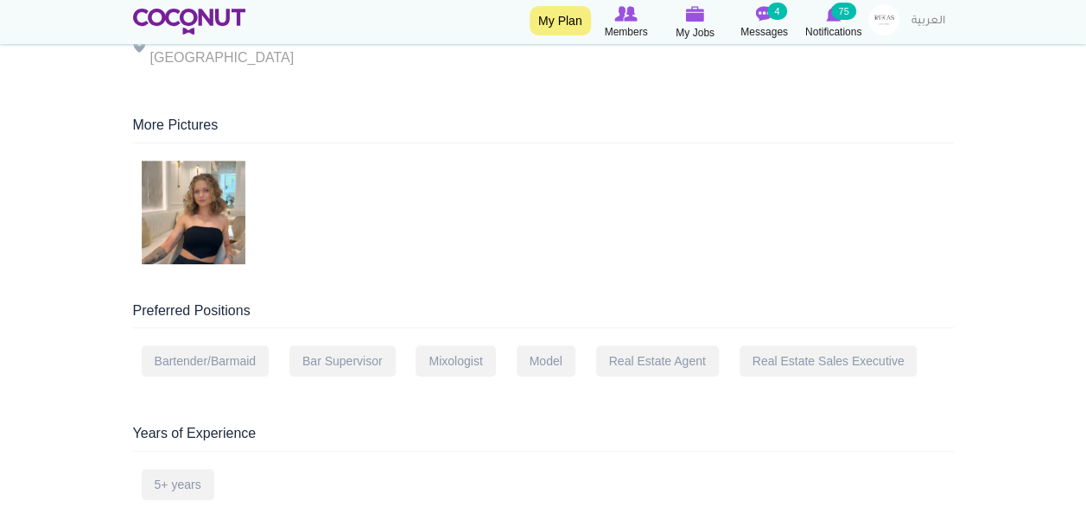
scroll to position [378, 0]
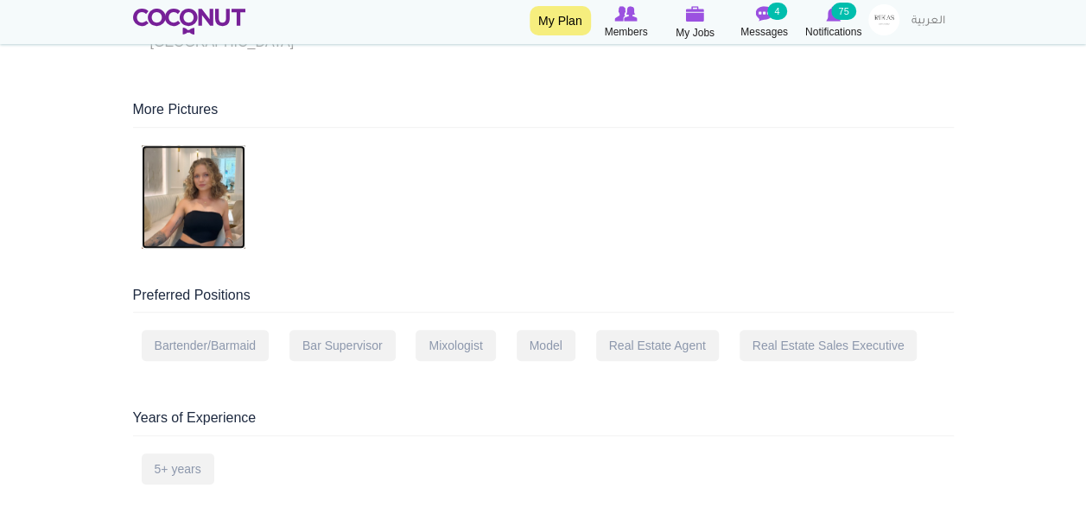
click at [197, 173] on img at bounding box center [194, 197] width 104 height 104
